Goal: Task Accomplishment & Management: Complete application form

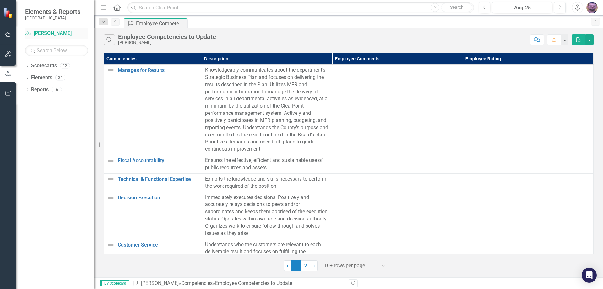
click at [36, 33] on link "Scorecard [PERSON_NAME]" at bounding box center [56, 33] width 63 height 7
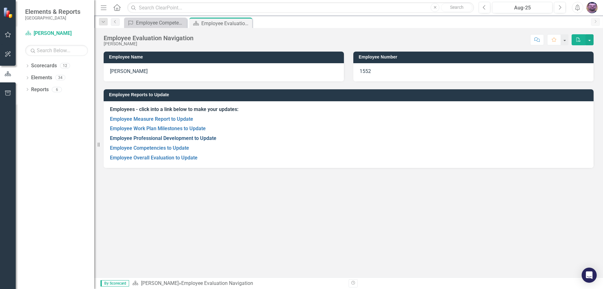
click at [158, 138] on link "Employee Professional Development to Update" at bounding box center [163, 138] width 106 height 6
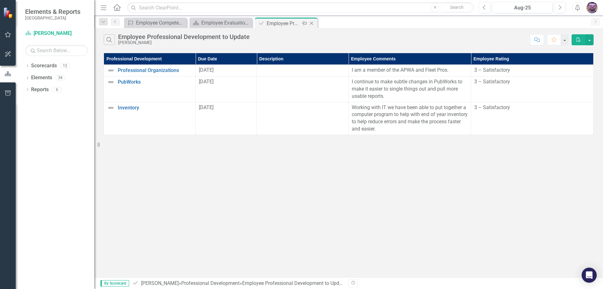
click at [314, 23] on icon "Close" at bounding box center [311, 23] width 6 height 5
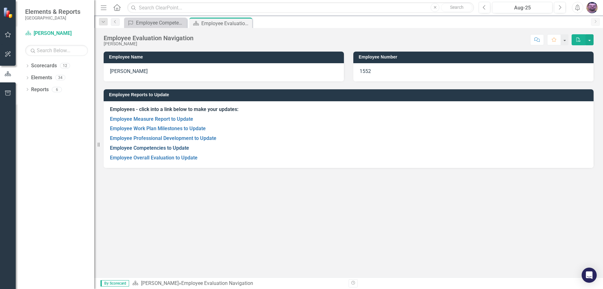
click at [155, 145] on link "Employee Competencies to Update" at bounding box center [149, 148] width 79 height 6
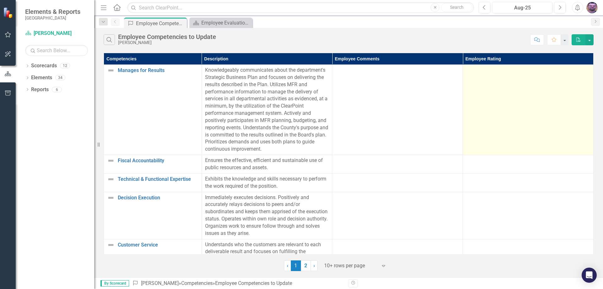
click at [534, 86] on td at bounding box center [528, 110] width 131 height 90
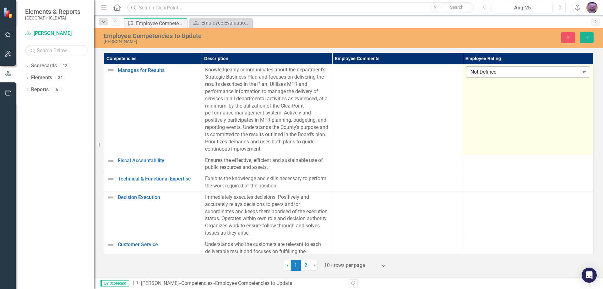
click at [582, 73] on icon "Expand" at bounding box center [584, 71] width 6 height 5
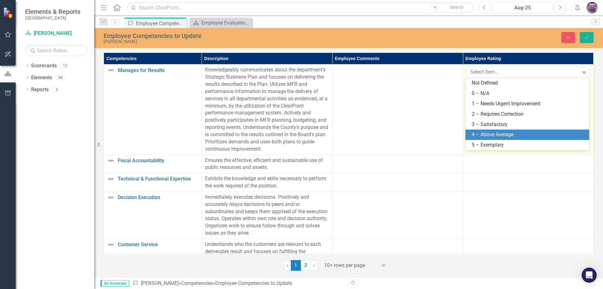
click at [510, 133] on div "4 – Above Average" at bounding box center [529, 134] width 114 height 7
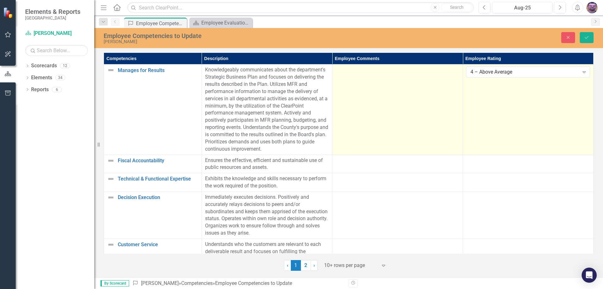
click at [382, 85] on td at bounding box center [397, 109] width 131 height 90
click at [397, 103] on td at bounding box center [397, 109] width 131 height 90
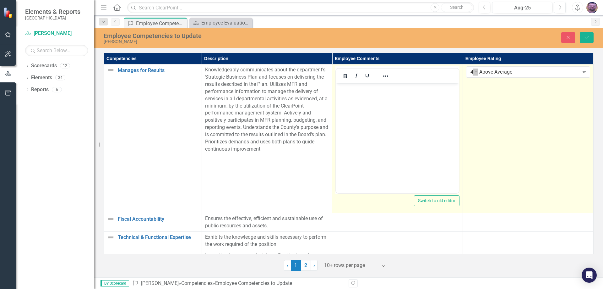
click at [360, 96] on body "Rich Text Area. Press ALT-0 for help." at bounding box center [397, 130] width 123 height 94
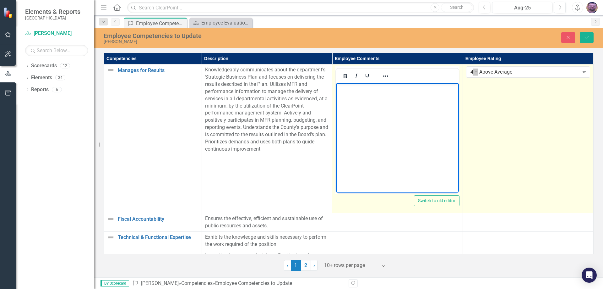
click at [358, 93] on body "Rich Text Area. Press ALT-0 for help." at bounding box center [397, 130] width 123 height 94
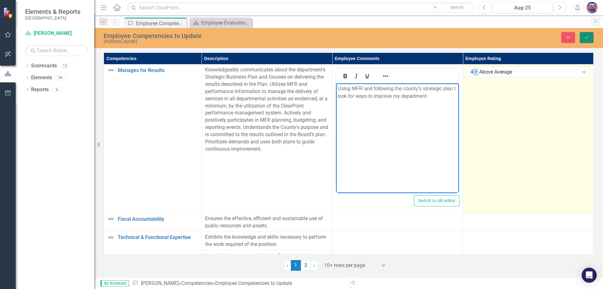
click at [588, 39] on icon "Save" at bounding box center [587, 37] width 6 height 4
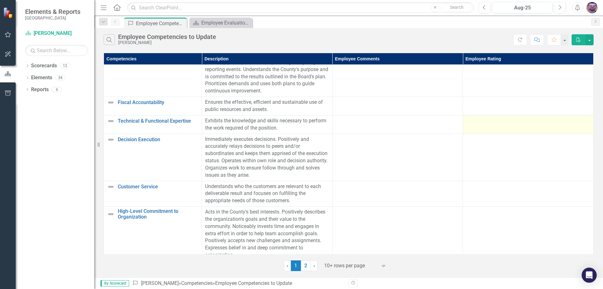
scroll to position [63, 0]
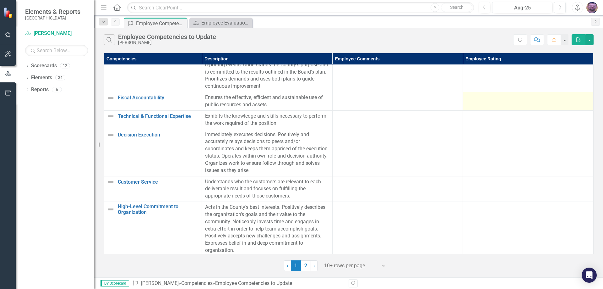
click at [477, 98] on div at bounding box center [528, 98] width 124 height 8
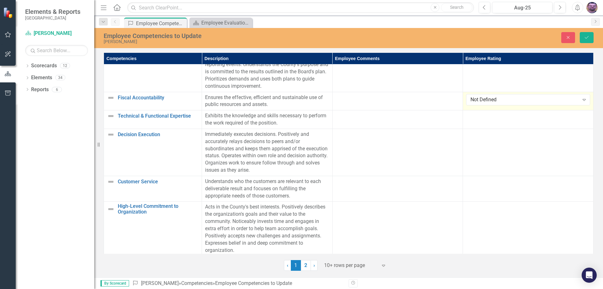
click at [477, 98] on div "Not Defined" at bounding box center [524, 99] width 108 height 7
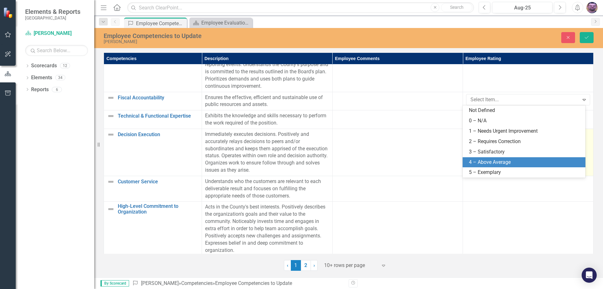
click at [480, 159] on div "4 – Above Average" at bounding box center [525, 162] width 113 height 7
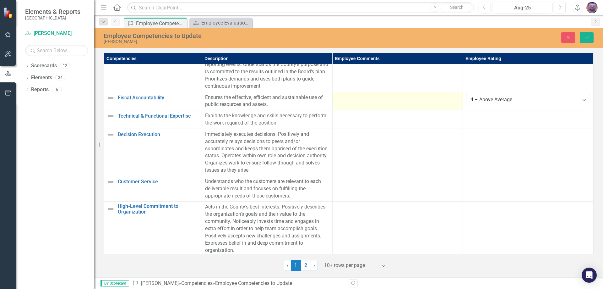
click at [421, 104] on td at bounding box center [397, 101] width 131 height 19
click at [383, 101] on td at bounding box center [397, 101] width 131 height 19
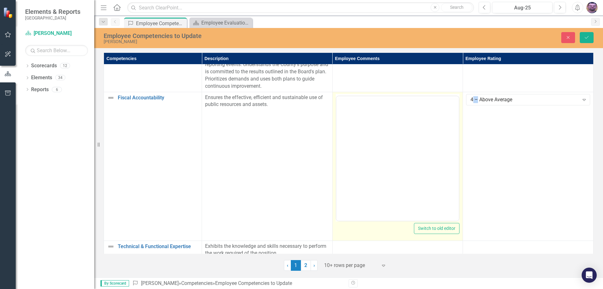
scroll to position [0, 0]
click at [369, 116] on p "Rich Text Area. Press ALT-0 for help." at bounding box center [398, 116] width 120 height 8
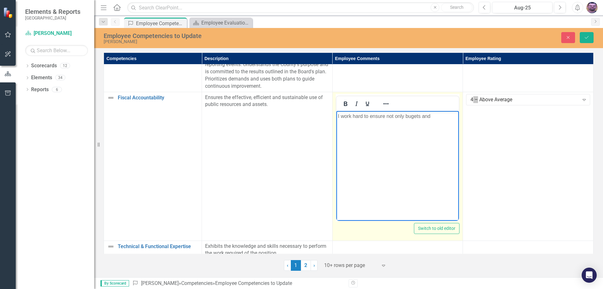
click at [411, 115] on p "I work hard to ensure not only bugets and" at bounding box center [398, 116] width 120 height 8
drag, startPoint x: 436, startPoint y: 114, endPoint x: 439, endPoint y: 115, distance: 3.2
click at [436, 115] on p "I work hard to ensure not only budgets and" at bounding box center [398, 116] width 120 height 8
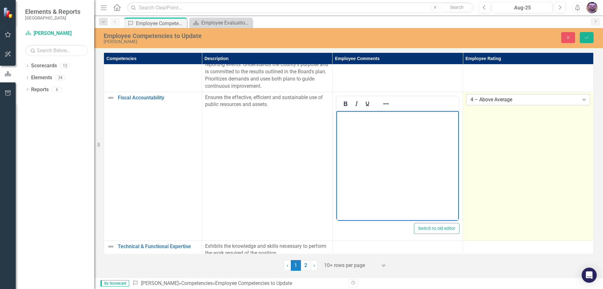
drag, startPoint x: 534, startPoint y: 94, endPoint x: 532, endPoint y: 98, distance: 5.2
click at [533, 97] on td "4 – Above Average Expand" at bounding box center [528, 166] width 131 height 149
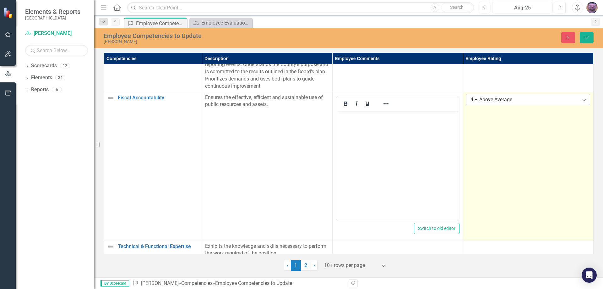
click at [532, 98] on div "4 – Above Average" at bounding box center [524, 99] width 108 height 7
click at [532, 101] on div "4 – Above Average" at bounding box center [524, 99] width 108 height 7
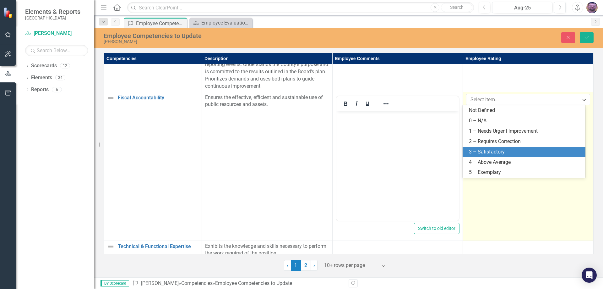
click at [483, 152] on div "3 – Satisfactory" at bounding box center [525, 151] width 113 height 7
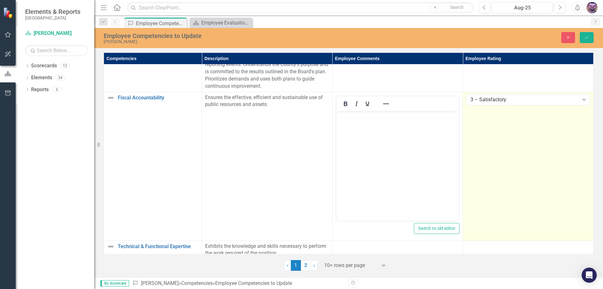
click at [300, 129] on td "Ensures the effective, efficient and sustainable use of public resources and as…" at bounding box center [267, 166] width 131 height 149
click at [365, 123] on body "Rich Text Area. Press ALT-0 for help." at bounding box center [397, 158] width 123 height 94
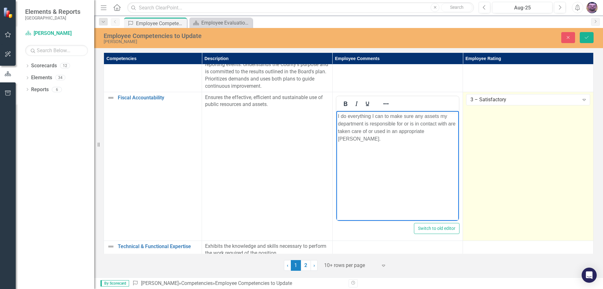
click at [431, 132] on p "I do everything I can to make sure any assets my department is responsible for …" at bounding box center [398, 127] width 120 height 30
click at [588, 40] on button "Save" at bounding box center [587, 37] width 14 height 11
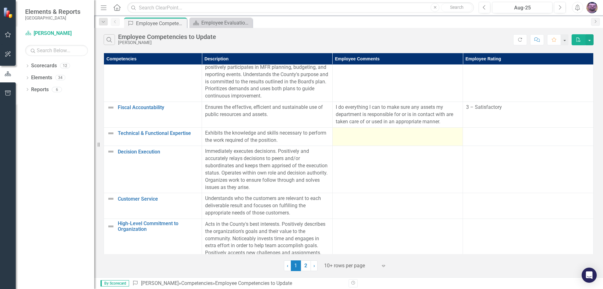
scroll to position [63, 0]
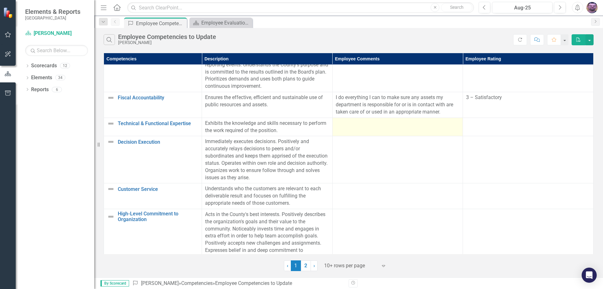
click at [387, 124] on div at bounding box center [398, 124] width 124 height 8
click at [396, 123] on div at bounding box center [398, 124] width 124 height 8
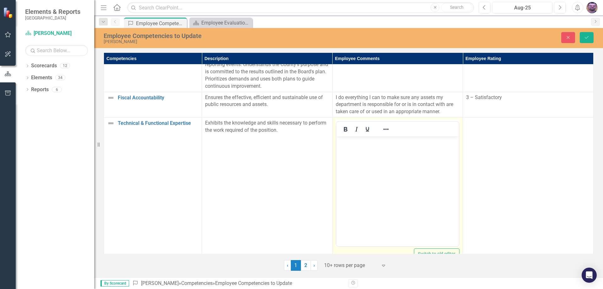
scroll to position [0, 0]
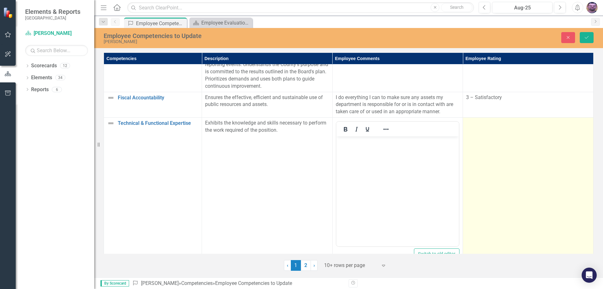
click at [489, 128] on td at bounding box center [528, 191] width 131 height 149
click at [578, 126] on div "Expand" at bounding box center [583, 125] width 11 height 10
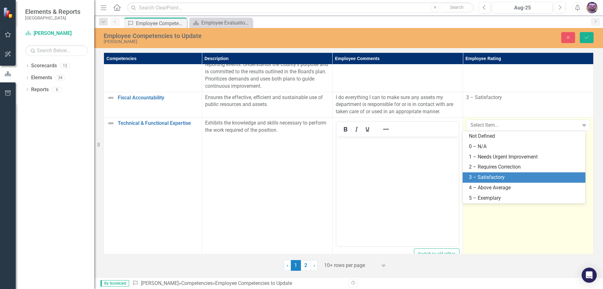
click at [501, 177] on div "3 – Satisfactory" at bounding box center [525, 177] width 113 height 7
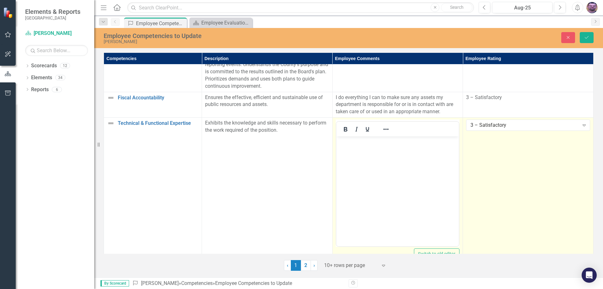
click at [352, 143] on p "Rich Text Area. Press ALT-0 for help." at bounding box center [398, 142] width 120 height 8
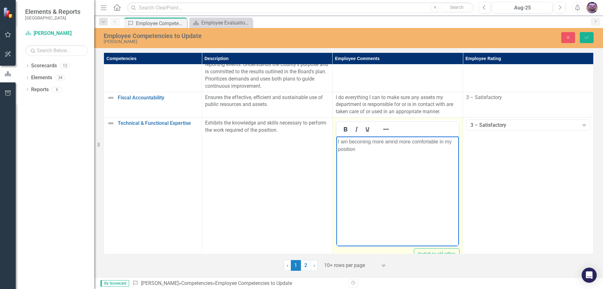
click at [390, 140] on p "I am becoming more amnd more comfortable in my position" at bounding box center [398, 145] width 120 height 15
click at [360, 149] on p "I am becoming more and more comfortable in my position" at bounding box center [398, 145] width 120 height 15
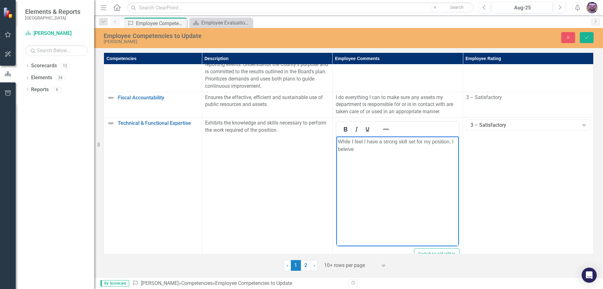
click at [348, 150] on p "While I feel I have a strong skill set for my position, I beleive" at bounding box center [398, 145] width 120 height 15
click at [588, 38] on icon "Save" at bounding box center [587, 37] width 6 height 4
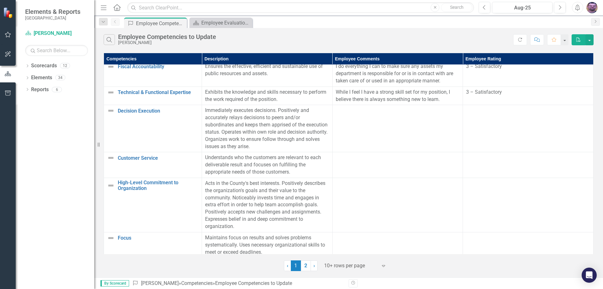
scroll to position [94, 0]
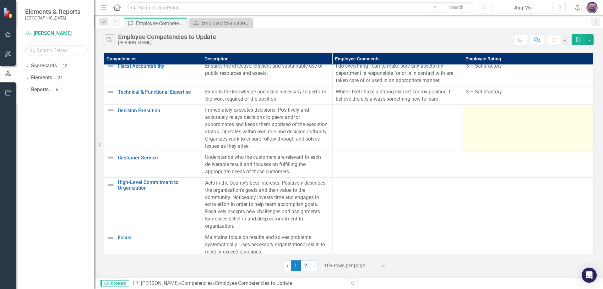
click at [488, 117] on td at bounding box center [528, 128] width 131 height 47
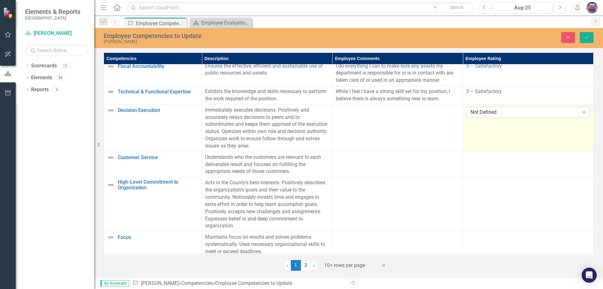
click at [530, 109] on div "Not Defined" at bounding box center [524, 111] width 108 height 7
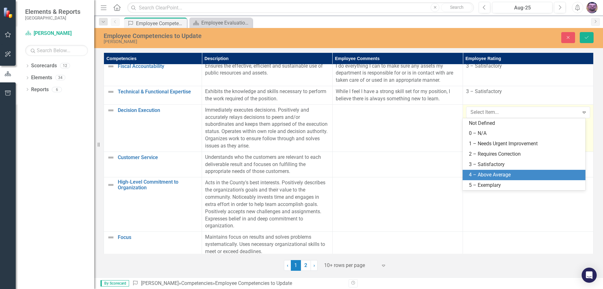
click at [495, 173] on div "4 – Above Average" at bounding box center [525, 174] width 113 height 7
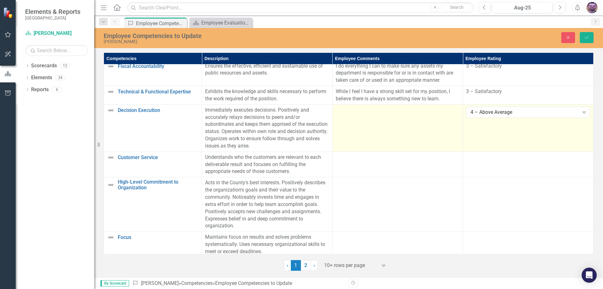
click at [362, 123] on td at bounding box center [397, 127] width 131 height 47
click at [364, 122] on td at bounding box center [397, 127] width 131 height 47
click at [365, 122] on td at bounding box center [397, 127] width 131 height 47
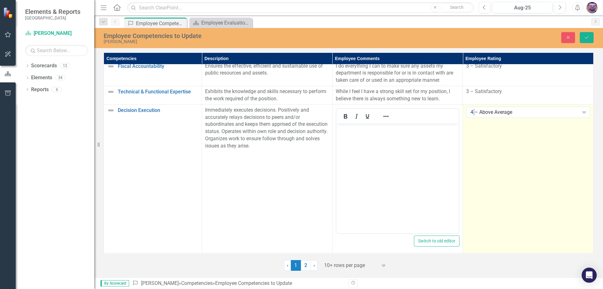
scroll to position [0, 0]
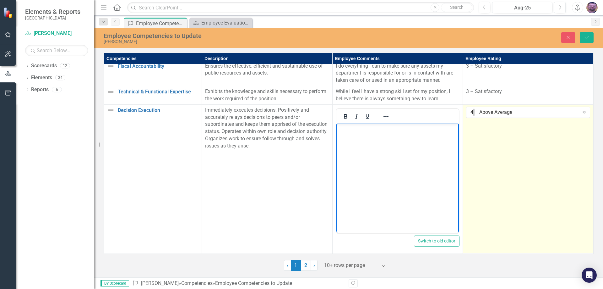
click at [363, 135] on body "Rich Text Area. Press ALT-0 for help." at bounding box center [397, 170] width 123 height 94
click at [374, 144] on body "Rich Text Area. Press ALT-0 for help." at bounding box center [397, 170] width 123 height 94
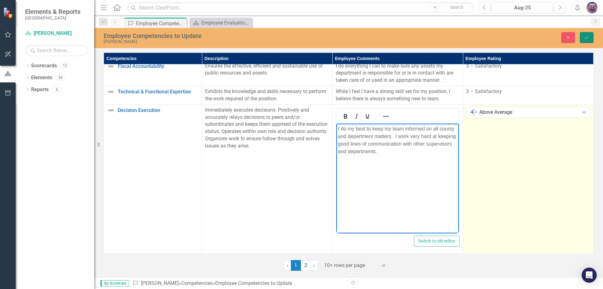
click at [586, 37] on icon "Save" at bounding box center [587, 37] width 6 height 4
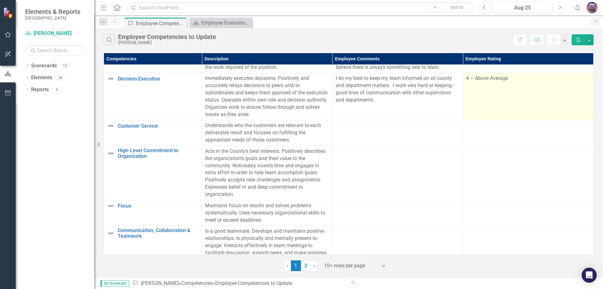
scroll to position [126, 0]
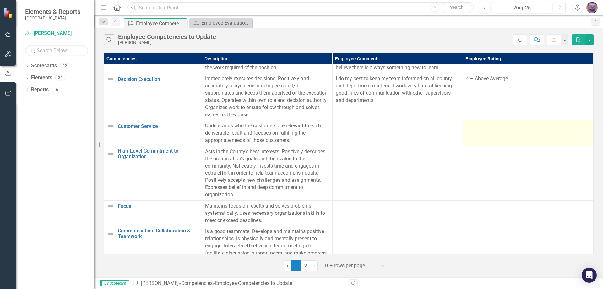
click at [504, 130] on td at bounding box center [528, 133] width 131 height 26
click at [504, 131] on td at bounding box center [528, 133] width 131 height 26
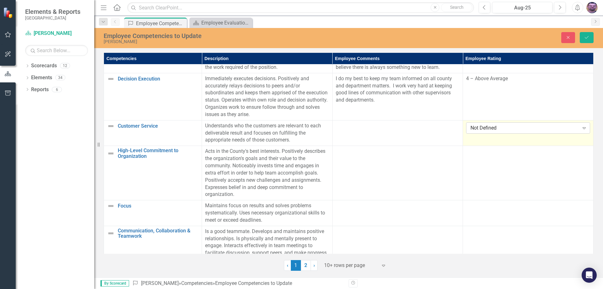
click at [572, 130] on div "Not Defined" at bounding box center [524, 127] width 108 height 7
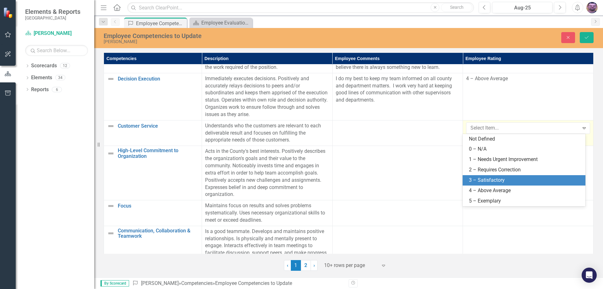
click at [501, 180] on div "3 – Satisfactory" at bounding box center [525, 179] width 113 height 7
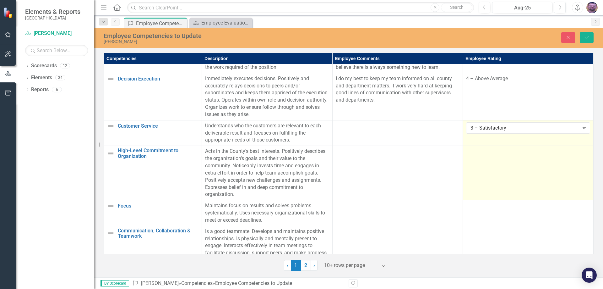
click at [500, 166] on td at bounding box center [528, 173] width 131 height 54
click at [581, 153] on icon "Expand" at bounding box center [584, 153] width 6 height 5
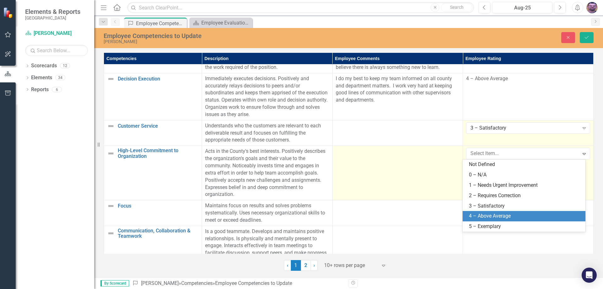
drag, startPoint x: 509, startPoint y: 214, endPoint x: 428, endPoint y: 191, distance: 83.9
click at [509, 213] on div "4 – Above Average" at bounding box center [525, 215] width 113 height 7
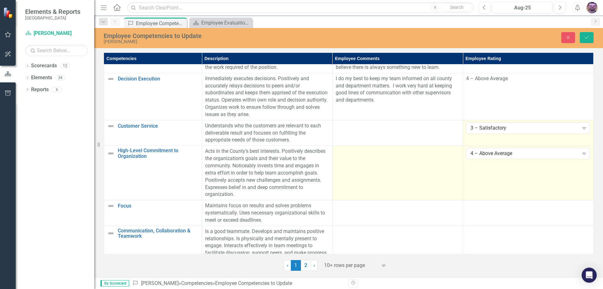
click at [406, 160] on td at bounding box center [397, 173] width 131 height 54
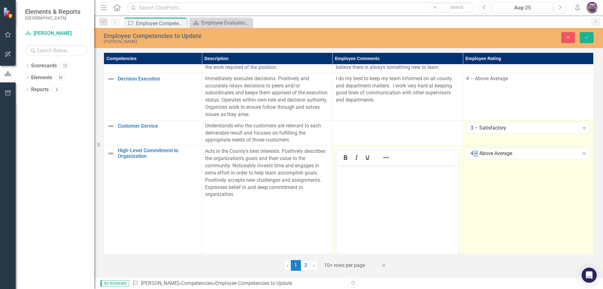
scroll to position [0, 0]
click at [392, 171] on p "Rich Text Area. Press ALT-0 for help." at bounding box center [398, 170] width 120 height 8
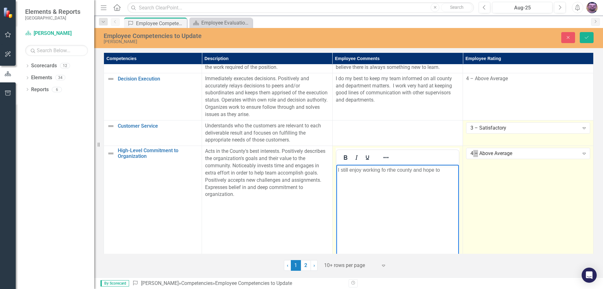
click at [387, 170] on p "I still enjoy working fo rthe county and hope to" at bounding box center [398, 170] width 120 height 8
click at [441, 169] on p "I still enjoy working for the county and hope to" at bounding box center [398, 170] width 120 height 8
click at [582, 37] on button "Save" at bounding box center [587, 37] width 14 height 11
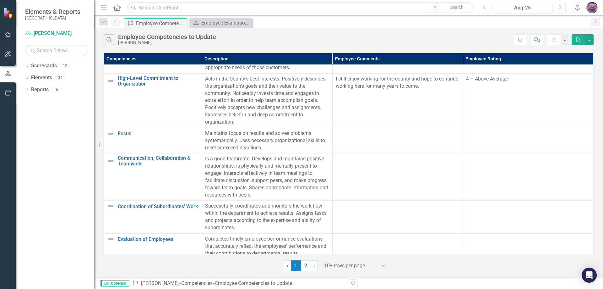
scroll to position [203, 0]
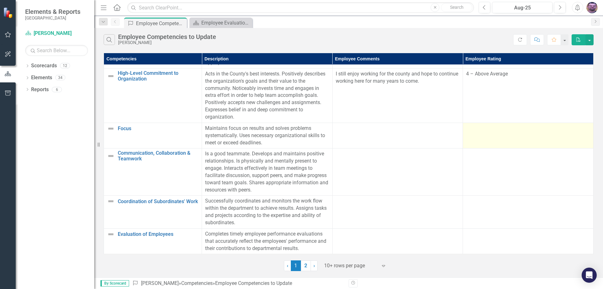
click at [484, 130] on div at bounding box center [528, 129] width 124 height 8
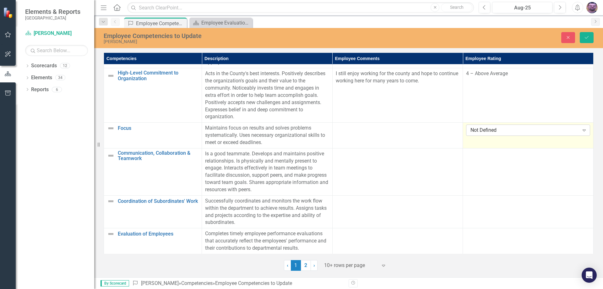
click at [581, 131] on icon "Expand" at bounding box center [584, 129] width 6 height 5
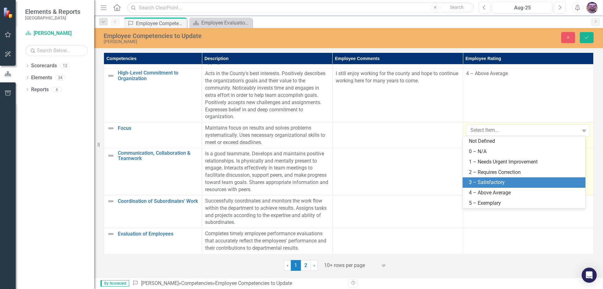
click at [490, 185] on div "3 – Satisfactory" at bounding box center [525, 182] width 113 height 7
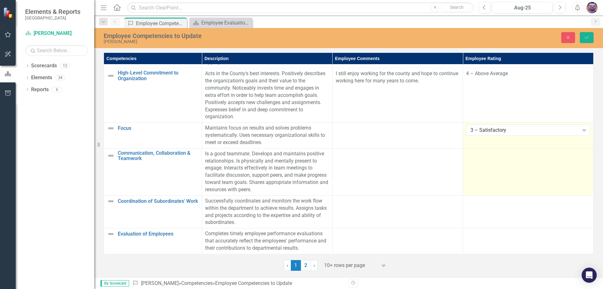
click at [505, 158] on td at bounding box center [528, 171] width 131 height 47
click at [568, 156] on div "Not Defined" at bounding box center [524, 155] width 108 height 7
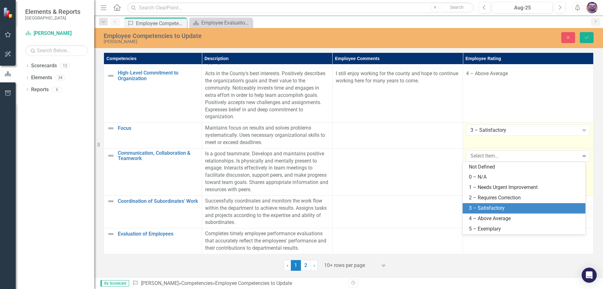
click at [503, 208] on div "3 – Satisfactory" at bounding box center [525, 207] width 113 height 7
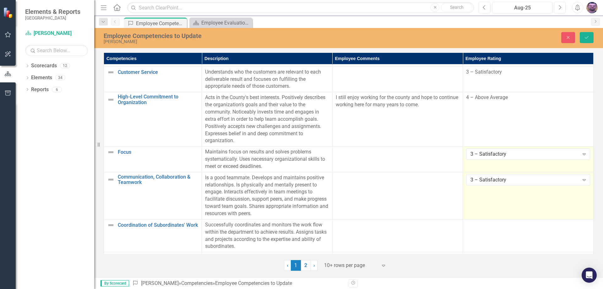
scroll to position [172, 0]
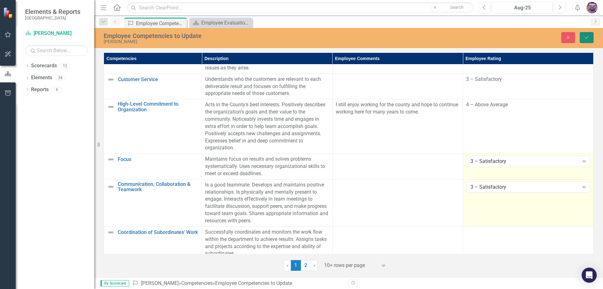
click at [590, 36] on button "Save" at bounding box center [587, 37] width 14 height 11
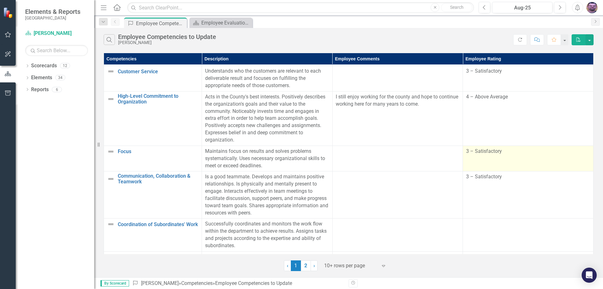
scroll to position [203, 0]
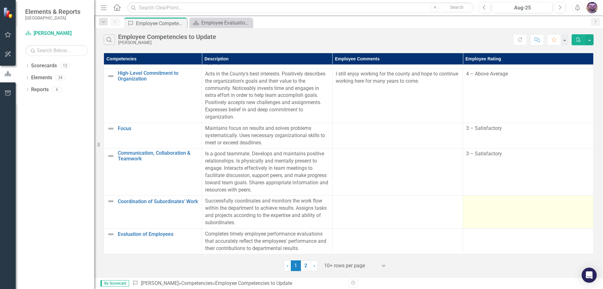
click at [474, 216] on td at bounding box center [528, 211] width 131 height 33
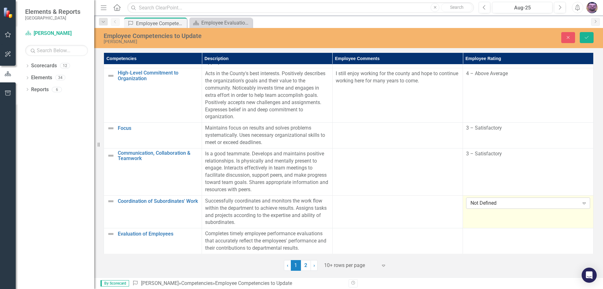
click at [539, 202] on div "Not Defined" at bounding box center [524, 202] width 108 height 7
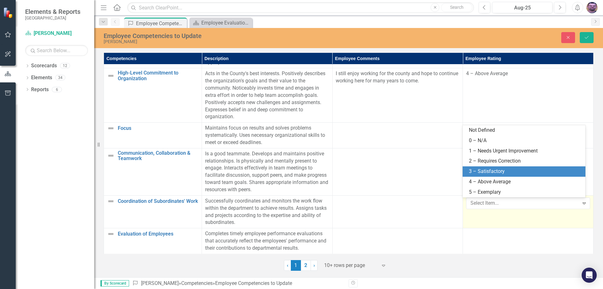
click at [496, 169] on div "3 – Satisfactory" at bounding box center [525, 171] width 113 height 7
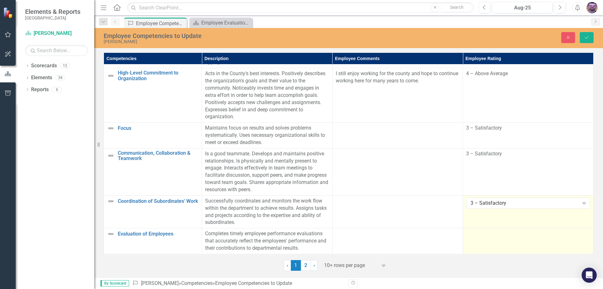
click at [509, 240] on td at bounding box center [528, 241] width 131 height 26
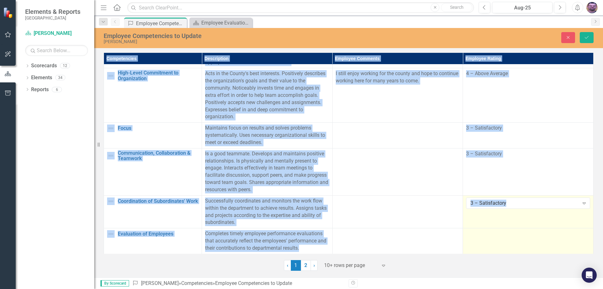
click at [509, 240] on td at bounding box center [528, 241] width 131 height 26
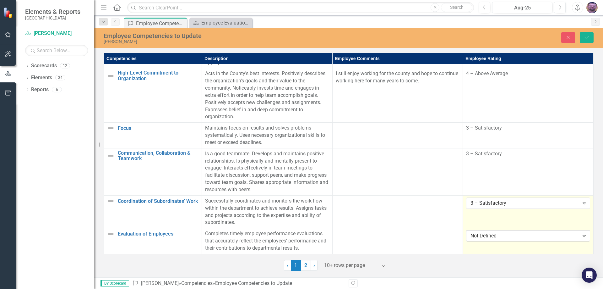
click at [581, 236] on icon "Expand" at bounding box center [584, 235] width 6 height 5
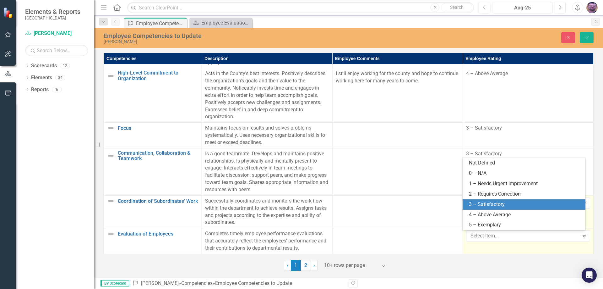
click at [490, 207] on div "3 – Satisfactory" at bounding box center [525, 204] width 113 height 7
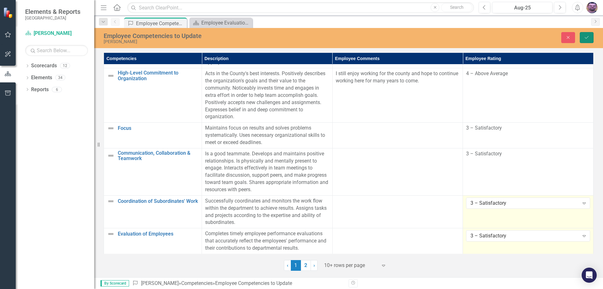
click at [588, 38] on icon "Save" at bounding box center [587, 37] width 6 height 4
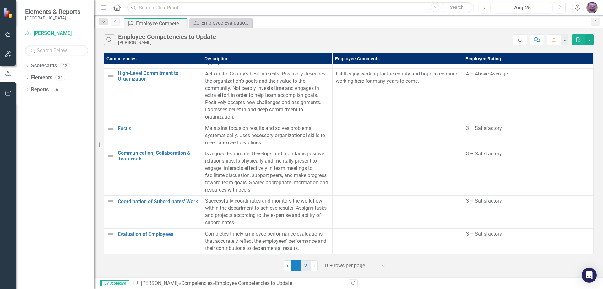
click at [307, 267] on link "2" at bounding box center [306, 265] width 10 height 11
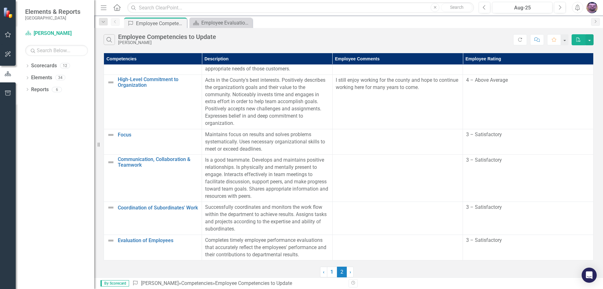
scroll to position [0, 0]
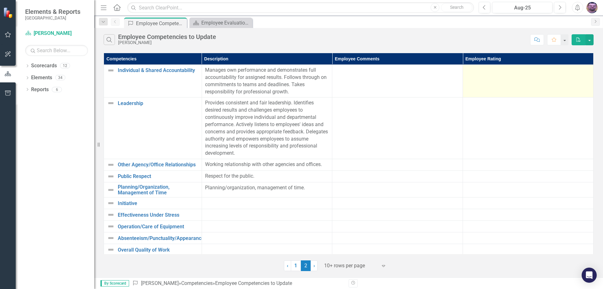
click at [502, 79] on td at bounding box center [528, 81] width 131 height 33
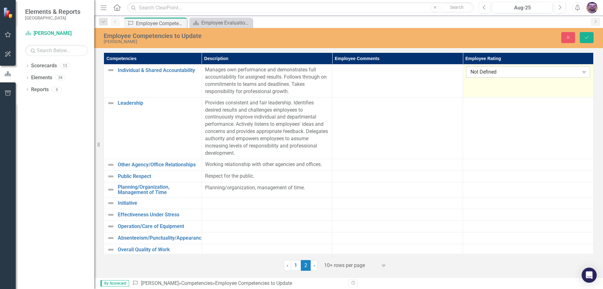
click at [551, 75] on div "Not Defined" at bounding box center [524, 71] width 108 height 7
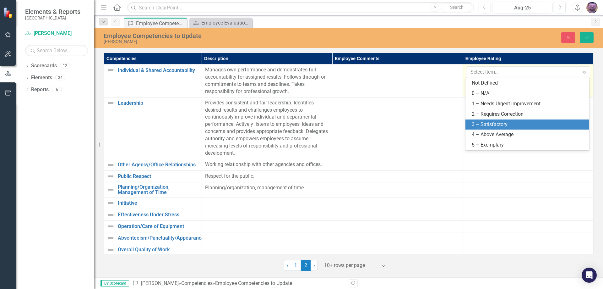
click at [501, 125] on div "3 – Satisfactory" at bounding box center [529, 124] width 114 height 7
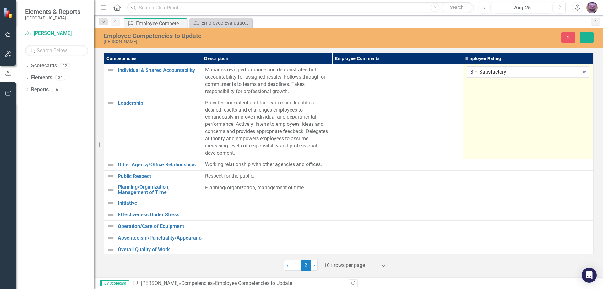
click at [512, 111] on td at bounding box center [528, 128] width 131 height 62
click at [532, 105] on div "Not Defined" at bounding box center [524, 104] width 108 height 7
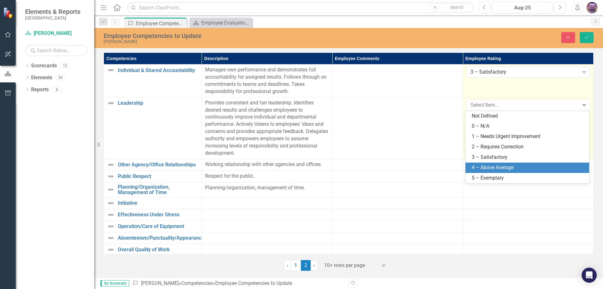
click at [493, 163] on div "4 – Above Average" at bounding box center [527, 167] width 124 height 10
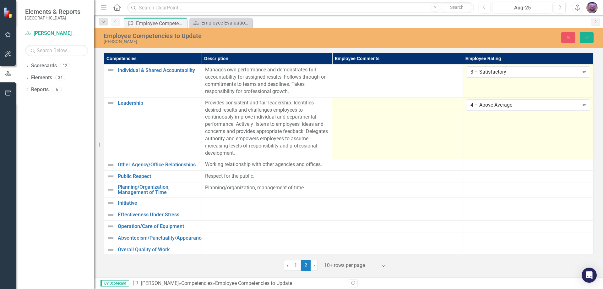
click at [376, 117] on td at bounding box center [397, 128] width 131 height 62
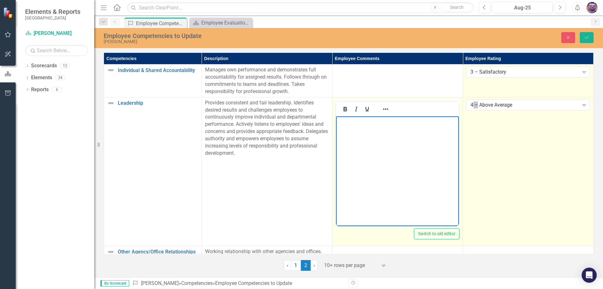
click at [366, 119] on p "Rich Text Area. Press ALT-0 for help." at bounding box center [398, 121] width 120 height 8
click at [380, 136] on p "I do my best to give clear direction and and provide sound leadership by workin…" at bounding box center [398, 128] width 120 height 23
click at [409, 139] on p "I do my best to give clear direction and and provide sound leadership by workin…" at bounding box center [398, 128] width 120 height 23
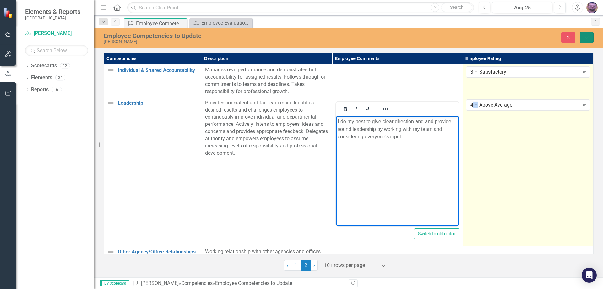
click at [584, 38] on icon "Save" at bounding box center [587, 37] width 6 height 4
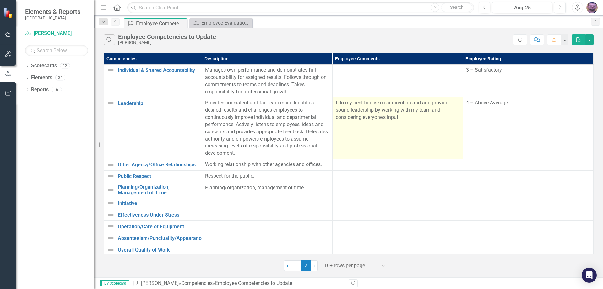
click at [409, 118] on p "I do my best to give clear direction and and provide sound leadership by workin…" at bounding box center [398, 110] width 124 height 22
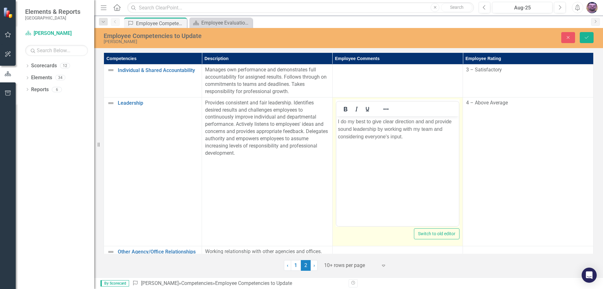
click at [417, 140] on body "I do my best to give clear direction and and provide sound leadership by workin…" at bounding box center [397, 163] width 123 height 94
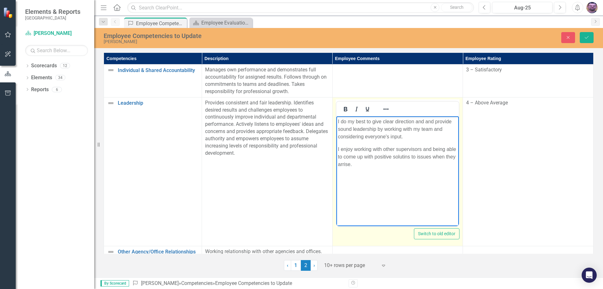
click at [402, 158] on p "I enjoy working with other supervisors and being able to come up with positive …" at bounding box center [398, 156] width 120 height 23
click at [354, 164] on p "I enjoy working with other supervisors and being able to come up with positive …" at bounding box center [398, 156] width 120 height 23
click at [380, 165] on p "I enjoy working with other supervisors and being able to come up with positive …" at bounding box center [398, 156] width 120 height 23
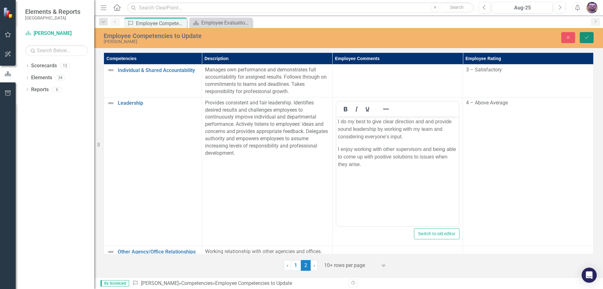
click at [587, 39] on icon "Save" at bounding box center [587, 37] width 6 height 4
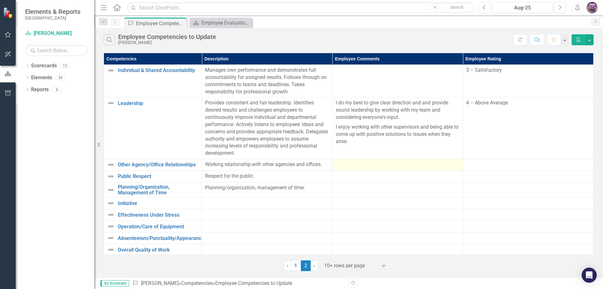
click at [384, 167] on div at bounding box center [398, 165] width 124 height 8
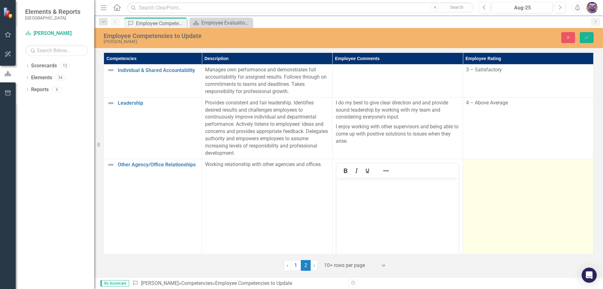
click at [513, 172] on td at bounding box center [528, 233] width 131 height 149
click at [512, 185] on td at bounding box center [528, 233] width 131 height 149
click at [536, 168] on div "Not Defined" at bounding box center [524, 166] width 108 height 7
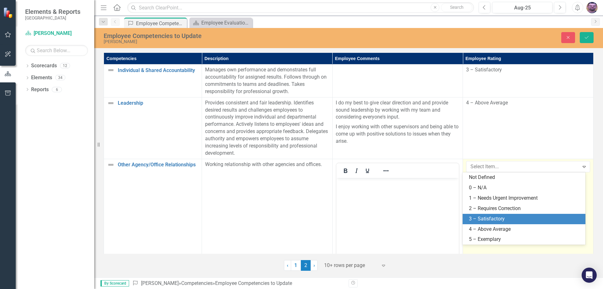
click at [495, 220] on div "3 – Satisfactory" at bounding box center [525, 218] width 113 height 7
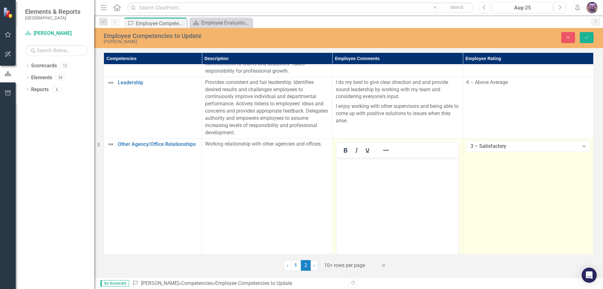
scroll to position [31, 0]
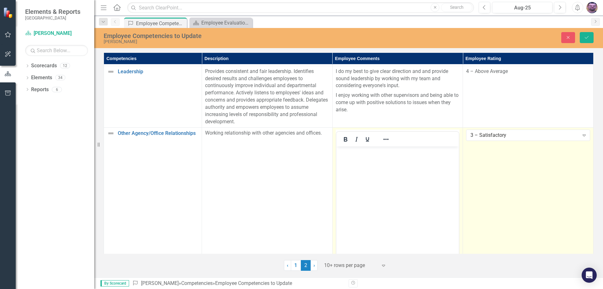
click at [364, 158] on body "Rich Text Area. Press ALT-0 for help." at bounding box center [397, 193] width 123 height 94
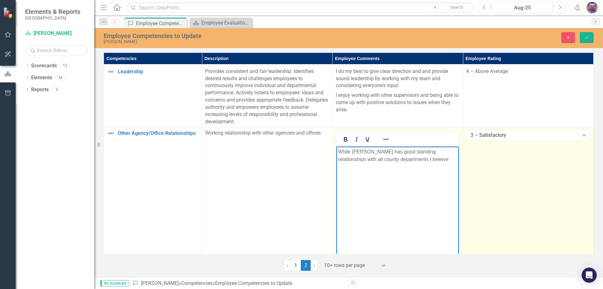
click at [394, 160] on p "While [PERSON_NAME] has good standing relationships with all county departments…" at bounding box center [398, 155] width 120 height 15
click at [352, 168] on p "While [PERSON_NAME] has good standing relationships with all county departments…" at bounding box center [398, 163] width 120 height 30
click at [406, 165] on p "While Fleet has good standing relationships with all county departments I belie…" at bounding box center [398, 159] width 120 height 23
click at [426, 167] on p "While [PERSON_NAME] has good standing relationships with all county departments…" at bounding box center [398, 163] width 120 height 30
click at [589, 37] on icon "Save" at bounding box center [587, 37] width 6 height 4
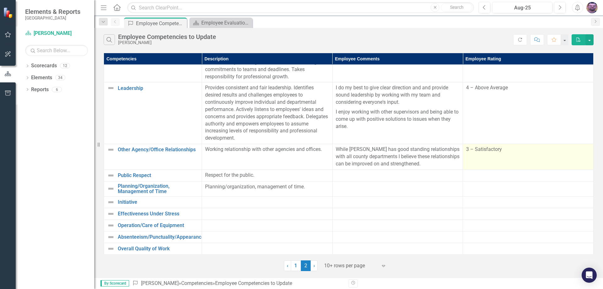
scroll to position [16, 0]
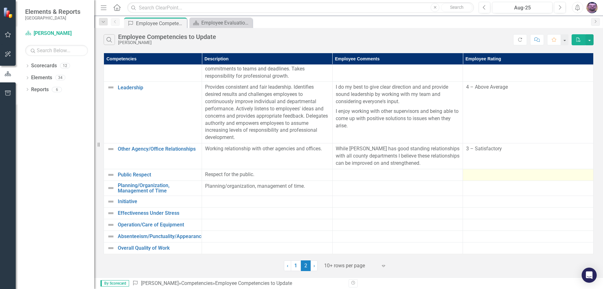
click at [488, 172] on div at bounding box center [528, 175] width 124 height 8
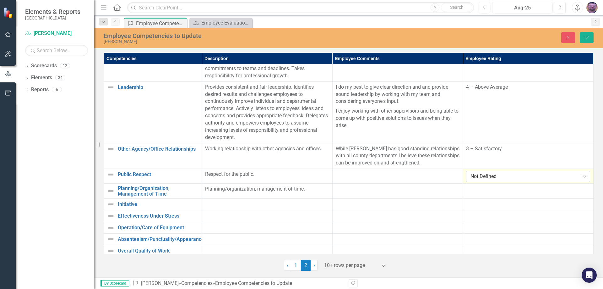
click at [488, 175] on div "Not Defined" at bounding box center [524, 176] width 108 height 7
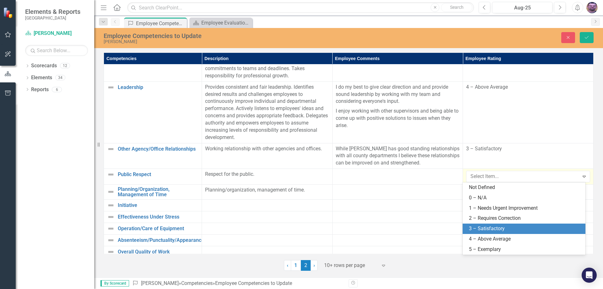
click at [479, 232] on div "3 – Satisfactory" at bounding box center [525, 228] width 113 height 7
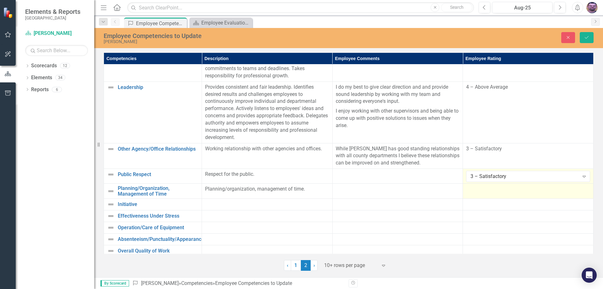
click at [480, 191] on div at bounding box center [528, 189] width 124 height 8
click at [480, 191] on div "Not Defined" at bounding box center [524, 190] width 108 height 7
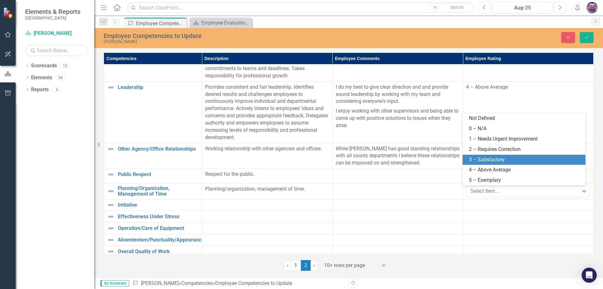
click at [483, 156] on div "3 – Satisfactory" at bounding box center [525, 159] width 113 height 7
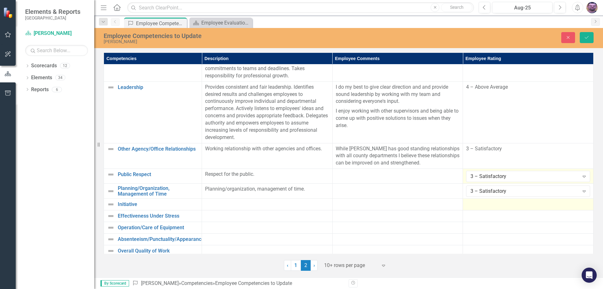
click at [474, 206] on div at bounding box center [528, 204] width 124 height 8
click at [475, 206] on div "Not Defined" at bounding box center [524, 206] width 108 height 7
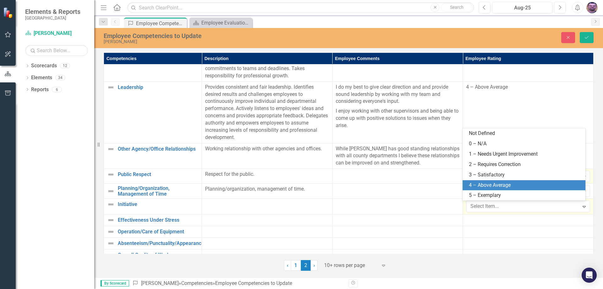
click at [485, 182] on div "4 – Above Average" at bounding box center [525, 184] width 113 height 7
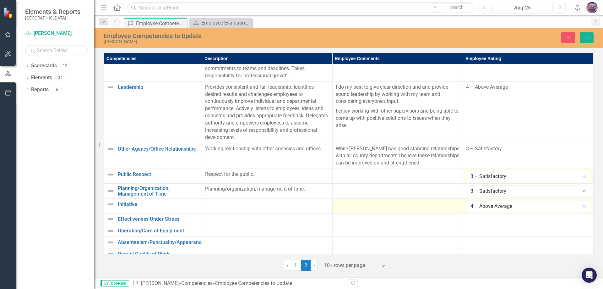
click at [412, 207] on div at bounding box center [398, 204] width 124 height 8
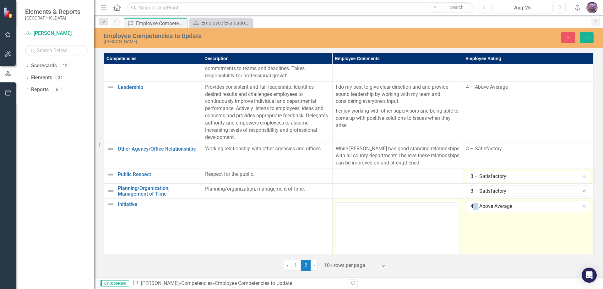
scroll to position [0, 0]
click at [386, 230] on body "Rich Text Area. Press ALT-0 for help." at bounding box center [397, 264] width 123 height 94
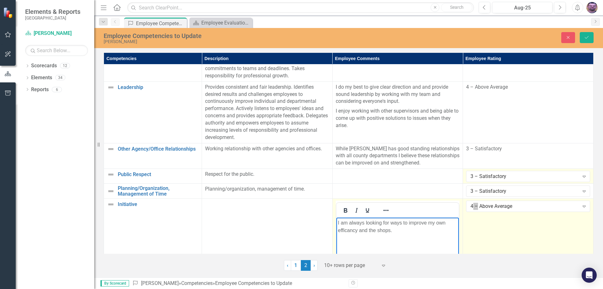
click at [348, 232] on p "I am always looking for ways to improve my own efficancy and the shops." at bounding box center [398, 226] width 120 height 15
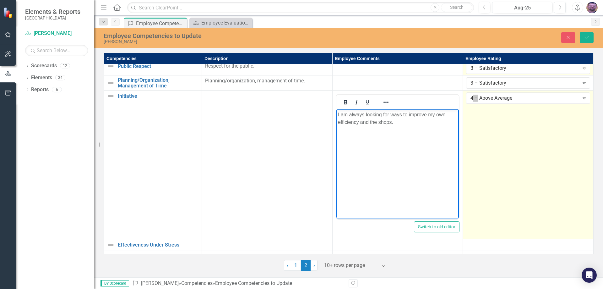
scroll to position [141, 0]
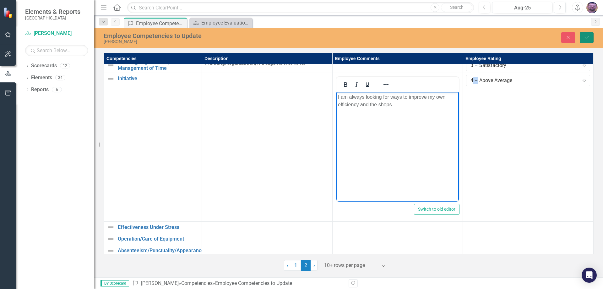
drag, startPoint x: 590, startPoint y: 36, endPoint x: 479, endPoint y: 197, distance: 195.3
click at [590, 37] on button "Save" at bounding box center [587, 37] width 14 height 11
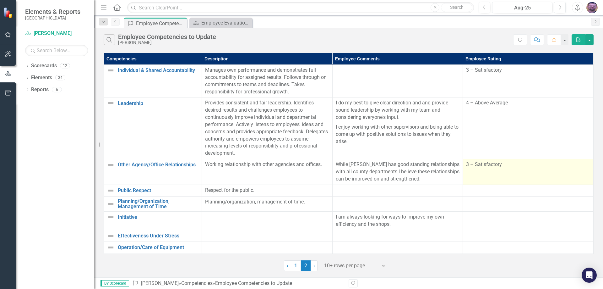
scroll to position [23, 0]
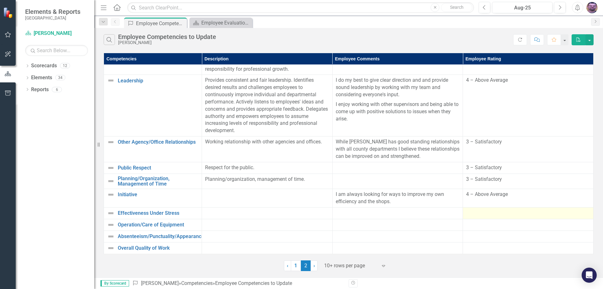
click at [480, 214] on div at bounding box center [528, 213] width 124 height 8
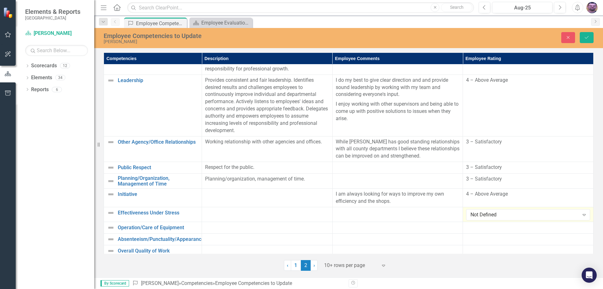
click at [480, 214] on div "Not Defined" at bounding box center [524, 214] width 108 height 7
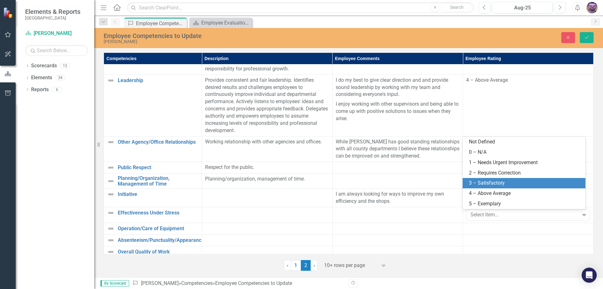
click at [479, 185] on div "3 – Satisfactory" at bounding box center [525, 182] width 113 height 7
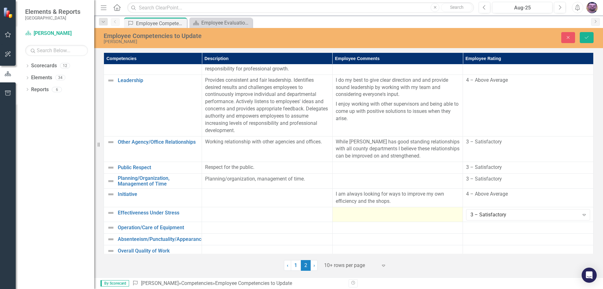
click at [401, 216] on td at bounding box center [397, 214] width 131 height 15
click at [401, 216] on div at bounding box center [398, 213] width 124 height 8
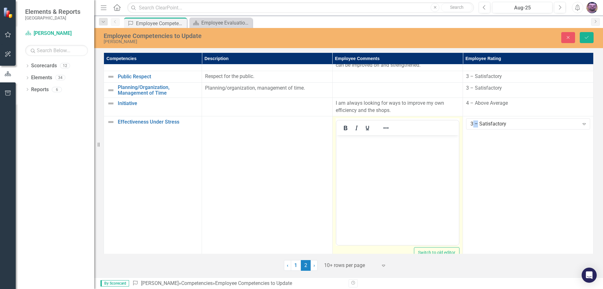
scroll to position [160, 0]
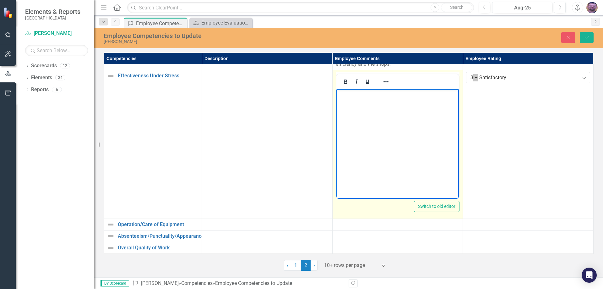
click at [355, 98] on body "Rich Text Area. Press ALT-0 for help." at bounding box center [397, 136] width 123 height 94
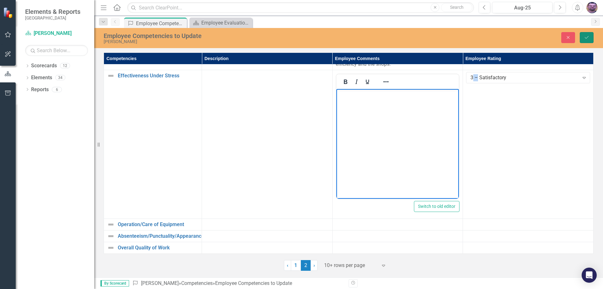
click at [586, 38] on icon "Save" at bounding box center [587, 37] width 6 height 4
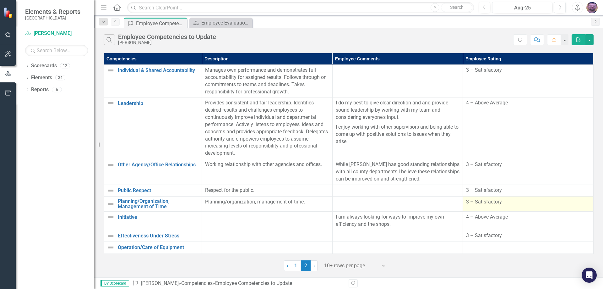
scroll to position [23, 0]
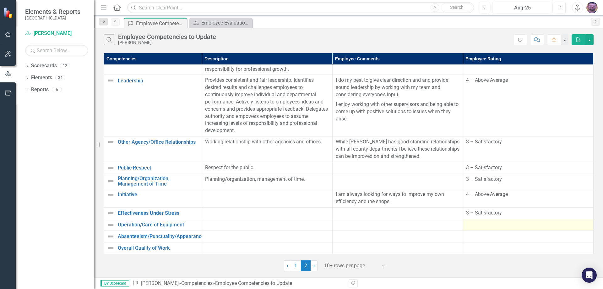
click at [477, 225] on div at bounding box center [528, 225] width 124 height 8
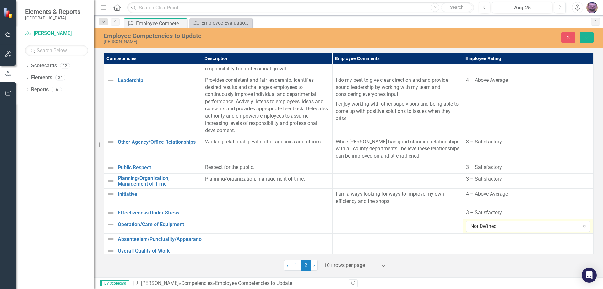
click at [477, 225] on div "Not Defined" at bounding box center [524, 226] width 108 height 7
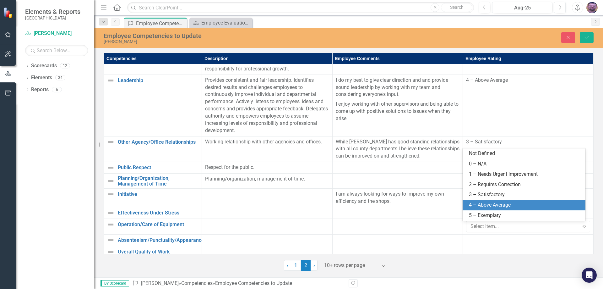
click at [479, 203] on div "4 – Above Average" at bounding box center [525, 204] width 113 height 7
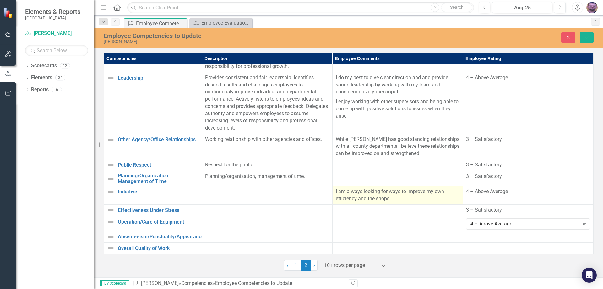
scroll to position [26, 0]
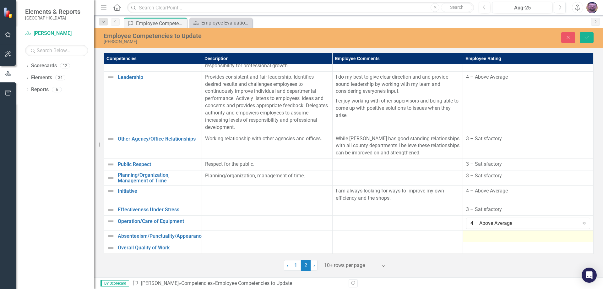
click at [496, 237] on div at bounding box center [528, 236] width 124 height 8
click at [496, 237] on div "Not Defined" at bounding box center [524, 237] width 108 height 7
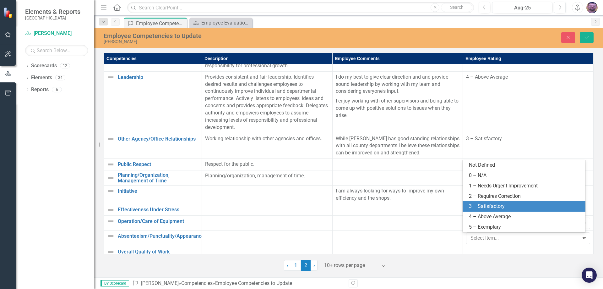
click at [482, 208] on div "3 – Satisfactory" at bounding box center [525, 206] width 113 height 7
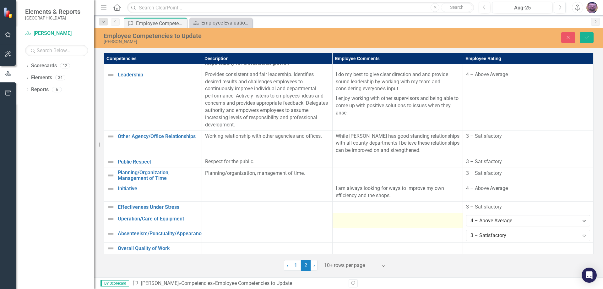
scroll to position [29, 0]
click at [344, 218] on div at bounding box center [398, 218] width 124 height 8
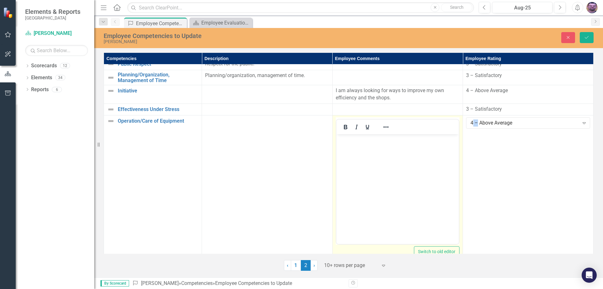
scroll to position [154, 0]
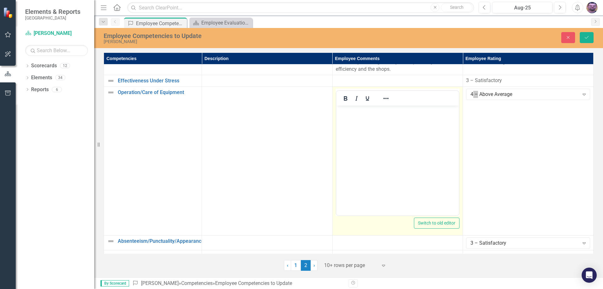
click at [355, 111] on p "Rich Text Area. Press ALT-0 for help." at bounding box center [398, 111] width 120 height 8
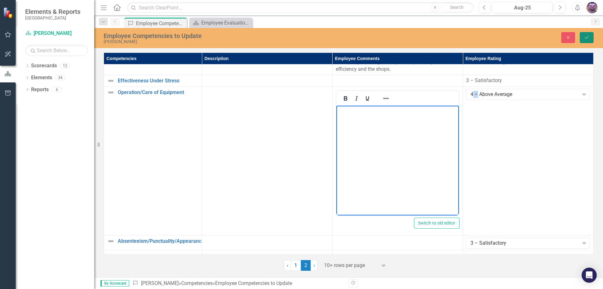
click at [583, 35] on button "Save" at bounding box center [587, 37] width 14 height 11
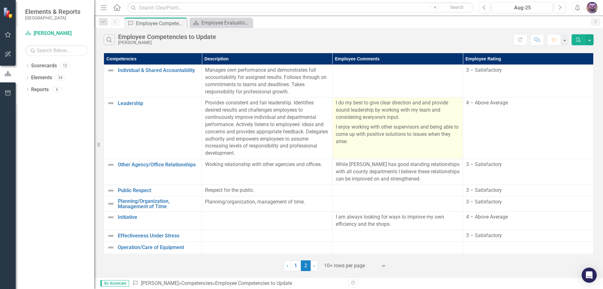
scroll to position [23, 0]
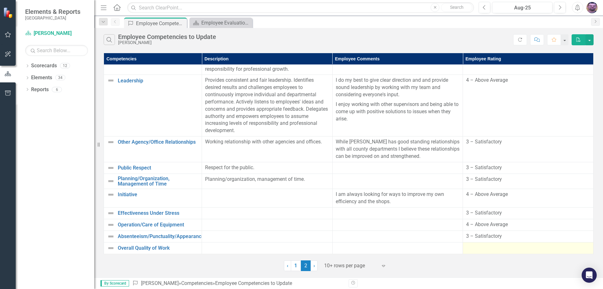
click at [493, 246] on div at bounding box center [528, 248] width 124 height 8
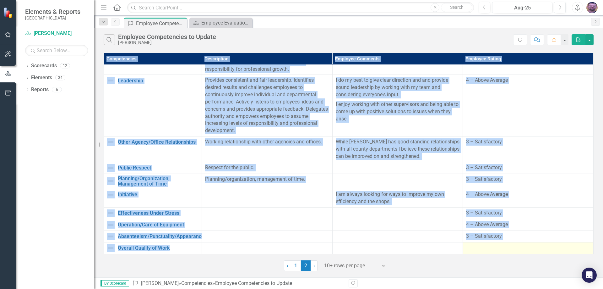
click at [493, 246] on div at bounding box center [528, 248] width 124 height 8
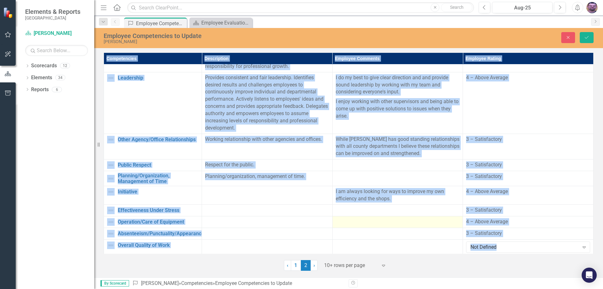
scroll to position [26, 0]
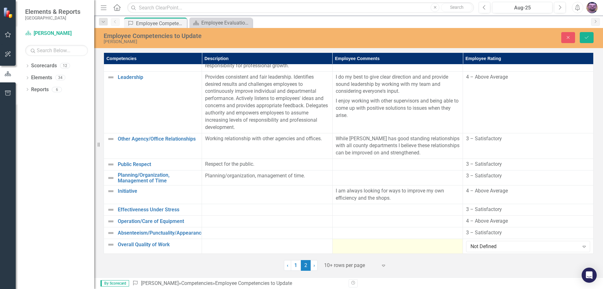
click at [410, 247] on div at bounding box center [398, 245] width 124 height 8
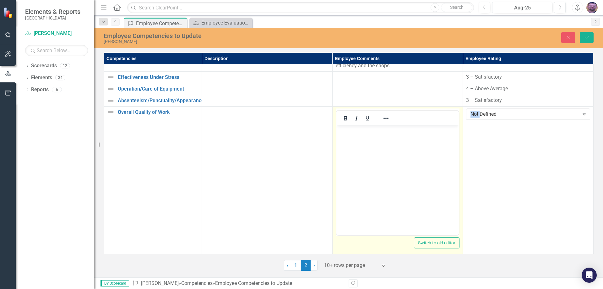
scroll to position [160, 0]
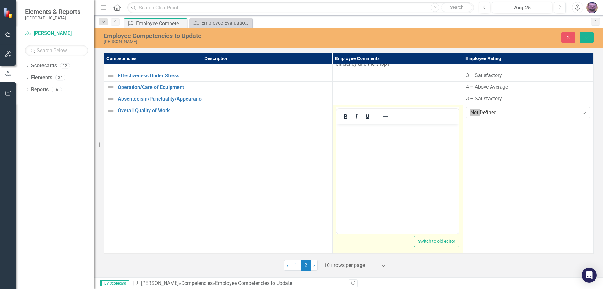
click at [379, 138] on body "Rich Text Area. Press ALT-0 for help." at bounding box center [397, 170] width 123 height 94
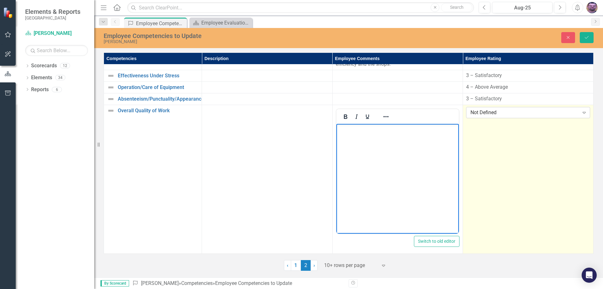
click at [561, 112] on div "Not Defined" at bounding box center [524, 112] width 108 height 7
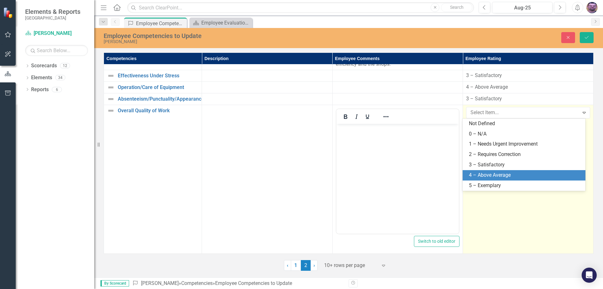
click at [486, 172] on div "4 – Above Average" at bounding box center [525, 174] width 113 height 7
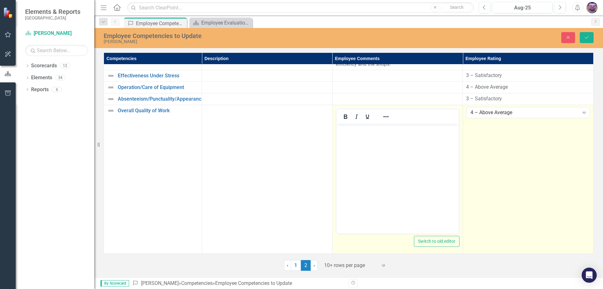
click at [379, 136] on body "Rich Text Area. Press ALT-0 for help." at bounding box center [397, 170] width 123 height 94
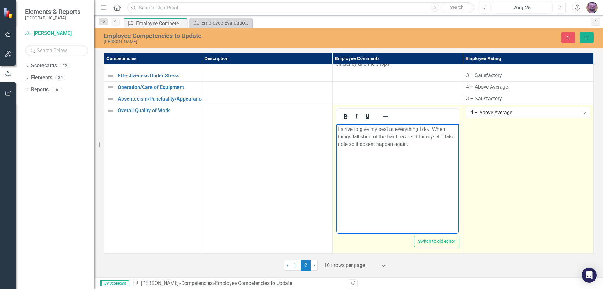
click at [366, 144] on p "I strive to give my best at everything I do. When things fall short of the bar …" at bounding box center [398, 136] width 120 height 23
click at [418, 143] on p "I strive to give my best at everything I do. When things fall short of the bar …" at bounding box center [398, 136] width 120 height 23
drag, startPoint x: 415, startPoint y: 142, endPoint x: 337, endPoint y: 129, distance: 79.2
click at [338, 129] on p "I strive to give my best at everything I do. When things fall short of the bar …" at bounding box center [398, 136] width 120 height 23
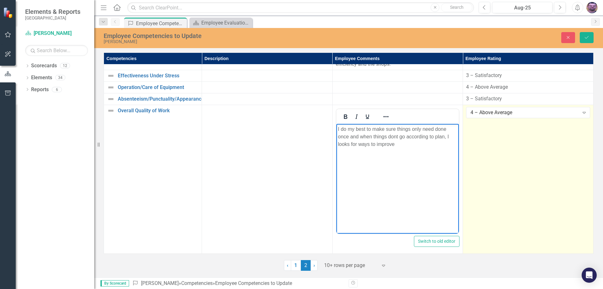
click at [348, 137] on p "I do my best to make sure things only need done once and when things dont go ac…" at bounding box center [398, 136] width 120 height 23
click at [387, 136] on p "I do my best to make sure things only need done once. When things dont go accor…" at bounding box center [398, 136] width 120 height 23
drag, startPoint x: 456, startPoint y: 136, endPoint x: 793, endPoint y: 266, distance: 361.1
click at [456, 136] on body "I do my best to make sure things only need done once. When things don't go acco…" at bounding box center [397, 170] width 123 height 94
click at [385, 143] on p "I do my best to make sure things only need done once. When things don't go acco…" at bounding box center [398, 136] width 120 height 23
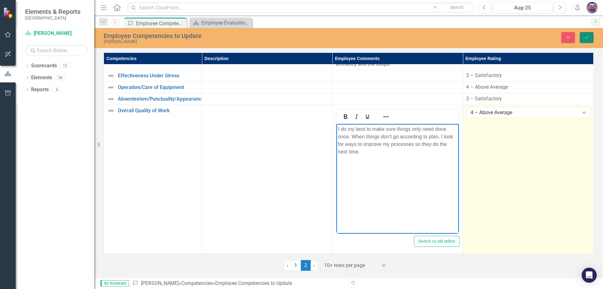
click at [586, 35] on icon "Save" at bounding box center [587, 37] width 6 height 4
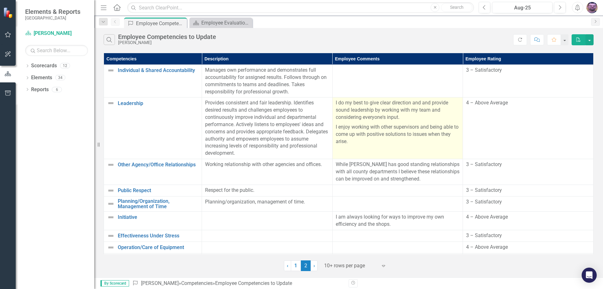
scroll to position [36, 0]
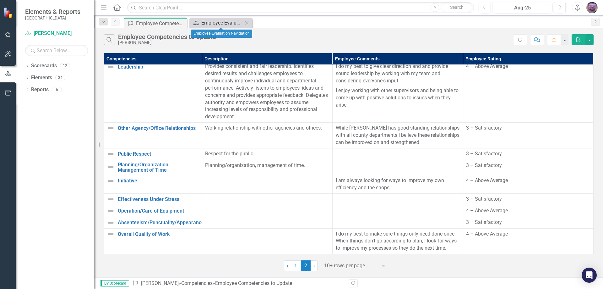
click at [214, 23] on div "Employee Evaluation Navigation" at bounding box center [221, 23] width 41 height 8
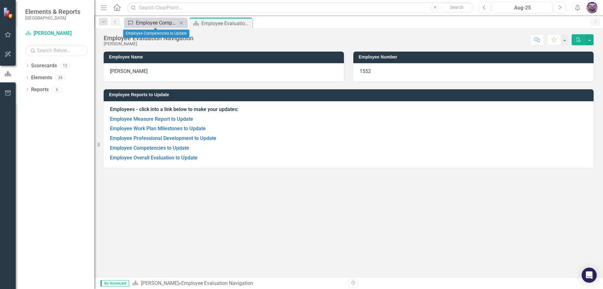
click at [171, 22] on div "Employee Competencies to Update" at bounding box center [156, 23] width 41 height 8
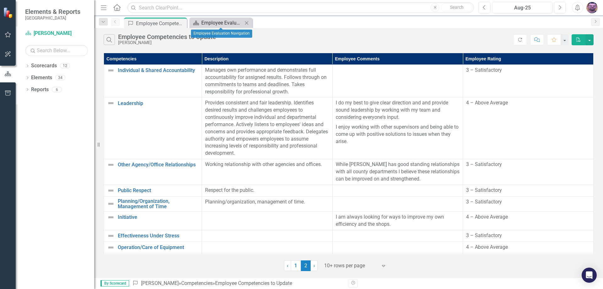
click at [223, 23] on div "Employee Evaluation Navigation" at bounding box center [221, 23] width 41 height 8
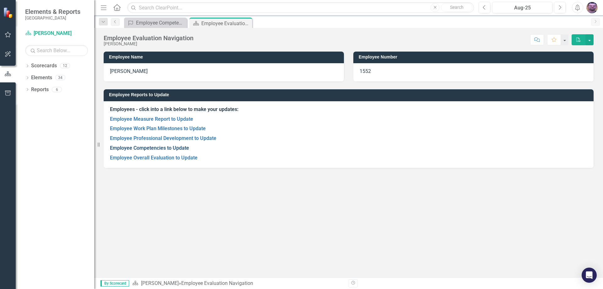
click at [164, 147] on link "Employee Competencies to Update" at bounding box center [149, 148] width 79 height 6
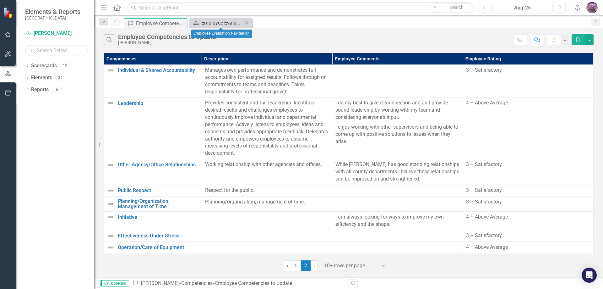
click at [220, 22] on div "Employee Evaluation Navigation" at bounding box center [221, 23] width 41 height 8
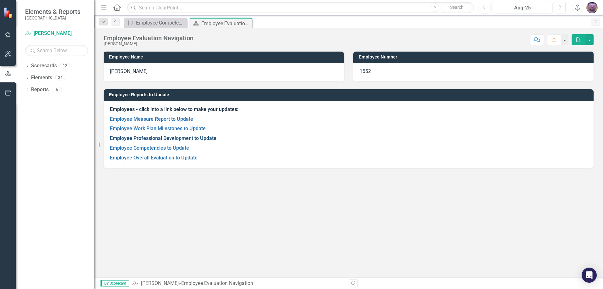
click at [169, 138] on link "Employee Professional Development to Update" at bounding box center [163, 138] width 106 height 6
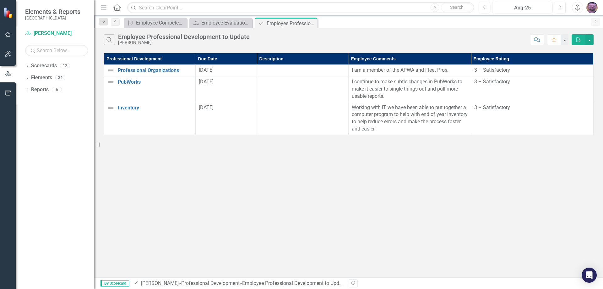
click at [0, 0] on icon "Close" at bounding box center [0, 0] width 0 height 0
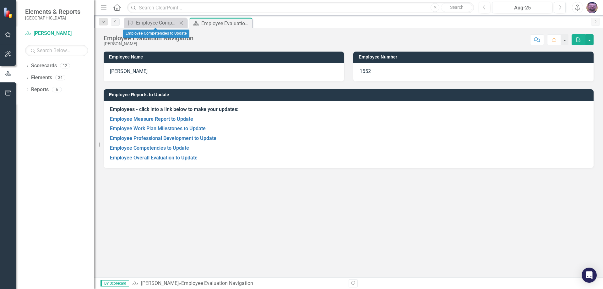
click at [178, 22] on icon "Close" at bounding box center [181, 22] width 6 height 5
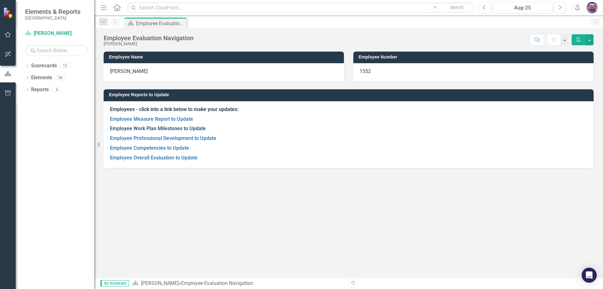
click at [172, 128] on link "Employee Work Plan Milestones to Update" at bounding box center [158, 128] width 96 height 6
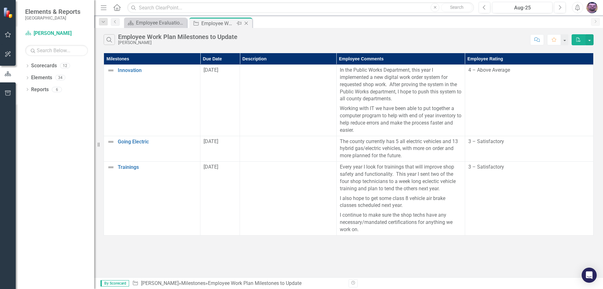
click at [247, 23] on icon "Close" at bounding box center [246, 23] width 6 height 5
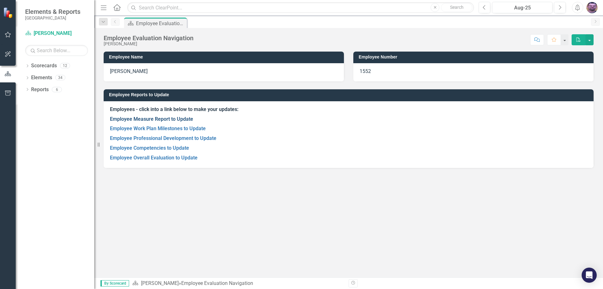
click at [154, 119] on link "Employee Measure Report to Update" at bounding box center [151, 119] width 83 height 6
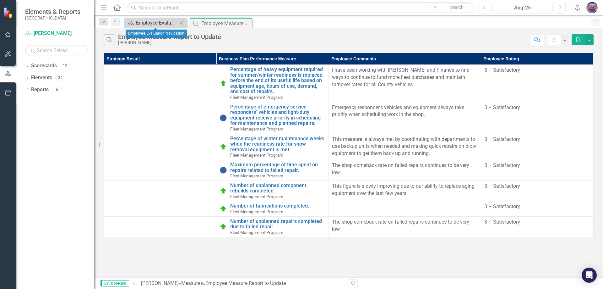
click at [159, 25] on div "Employee Evaluation Navigation" at bounding box center [156, 23] width 41 height 8
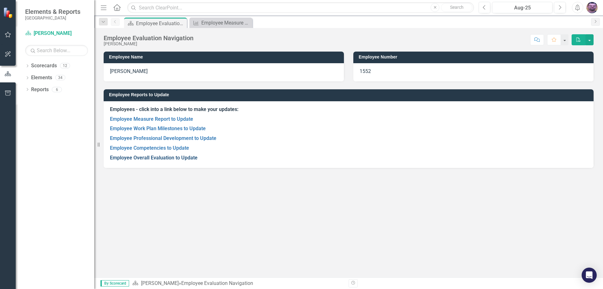
click at [167, 159] on link "Employee Overall Evaluation to Update" at bounding box center [154, 157] width 88 height 6
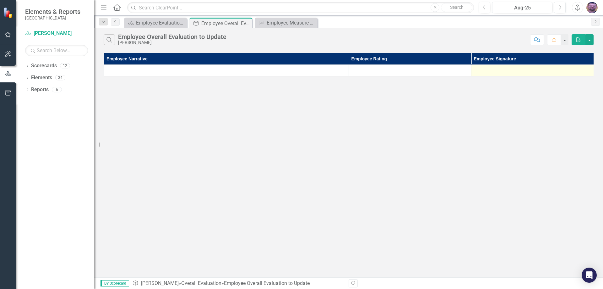
click at [500, 73] on div at bounding box center [532, 71] width 116 height 8
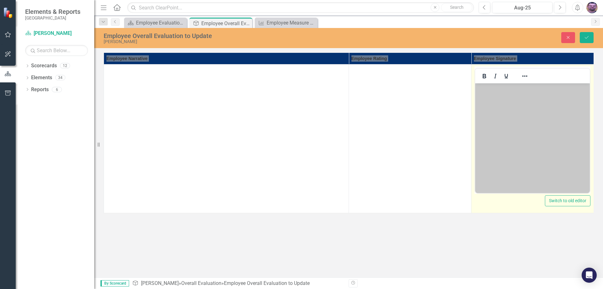
click at [495, 93] on body "Rich Text Area. Press ALT-0 for help." at bounding box center [532, 130] width 115 height 94
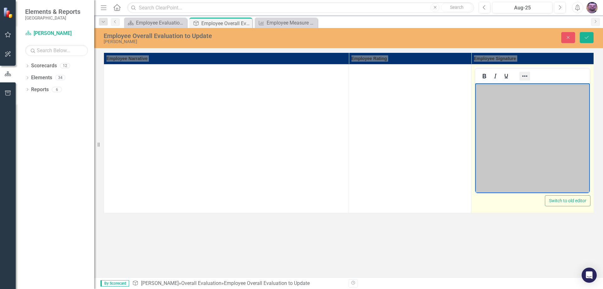
click at [528, 78] on icon "Reveal or hide additional toolbar items" at bounding box center [525, 76] width 8 height 8
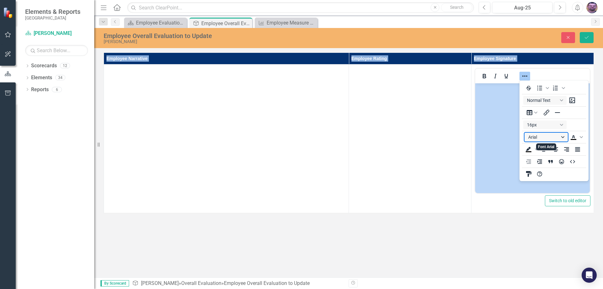
click at [566, 136] on button "Arial" at bounding box center [545, 137] width 43 height 9
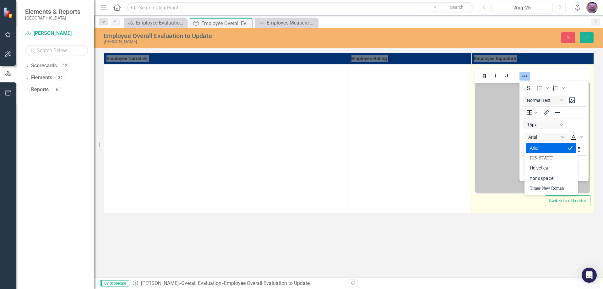
click at [507, 138] on body "Rich Text Area. Press ALT-0 for help." at bounding box center [532, 130] width 115 height 94
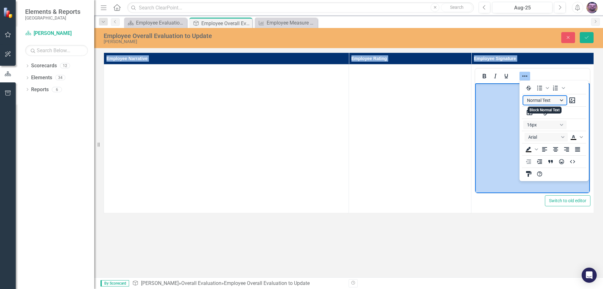
click at [561, 100] on button "Normal Text" at bounding box center [544, 100] width 43 height 9
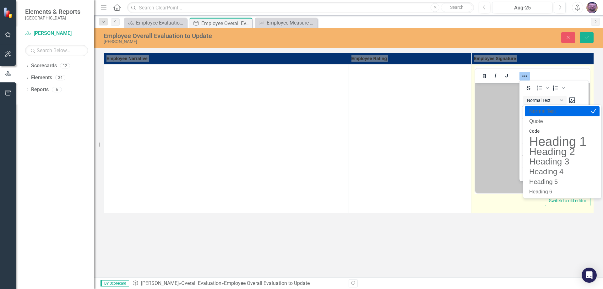
click at [507, 107] on body "Rich Text Area. Press ALT-0 for help." at bounding box center [532, 130] width 115 height 94
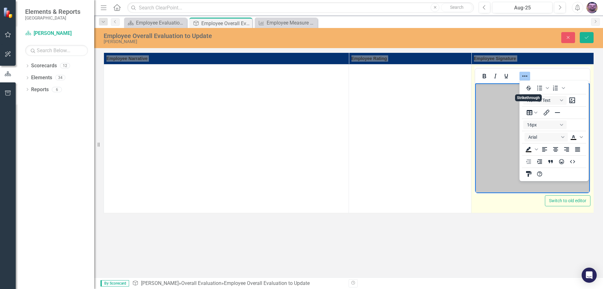
click at [505, 94] on body "Rich Text Area. Press ALT-0 for help." at bounding box center [532, 130] width 115 height 94
click at [505, 95] on body "Rich Text Area. Press ALT-0 for help." at bounding box center [532, 130] width 115 height 94
click at [526, 75] on icon "Reveal or hide additional toolbar items" at bounding box center [525, 76] width 8 height 8
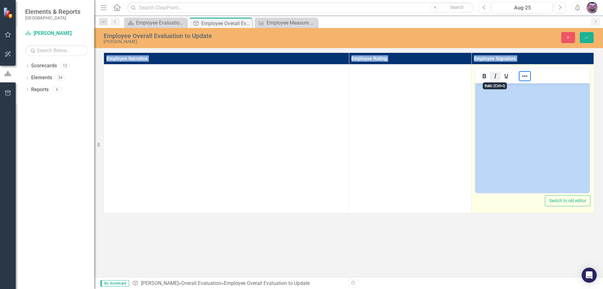
click at [498, 77] on icon "Italic" at bounding box center [495, 76] width 8 height 8
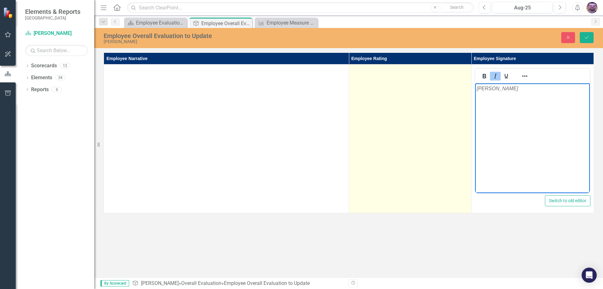
click at [429, 98] on td at bounding box center [410, 138] width 122 height 149
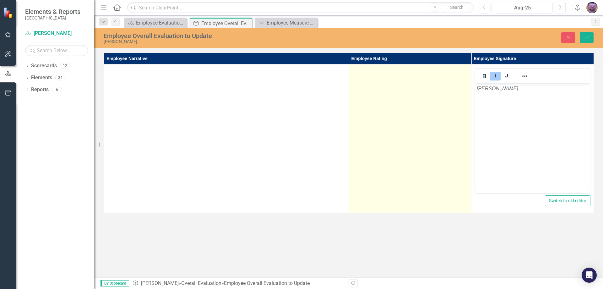
click at [403, 109] on td at bounding box center [410, 138] width 122 height 149
click at [427, 72] on div "Not Defined" at bounding box center [406, 71] width 100 height 7
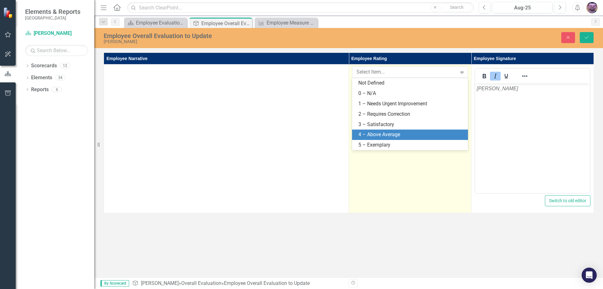
click at [374, 134] on div "4 – Above Average" at bounding box center [411, 134] width 106 height 7
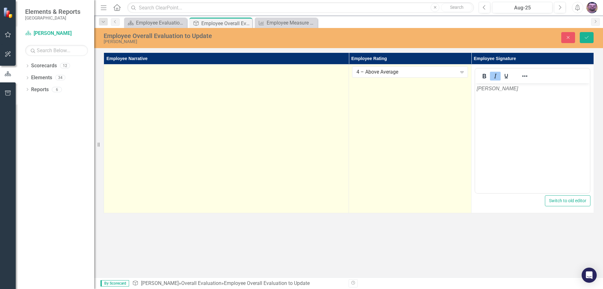
click at [236, 85] on td at bounding box center [226, 138] width 245 height 149
click at [152, 90] on td at bounding box center [226, 138] width 245 height 149
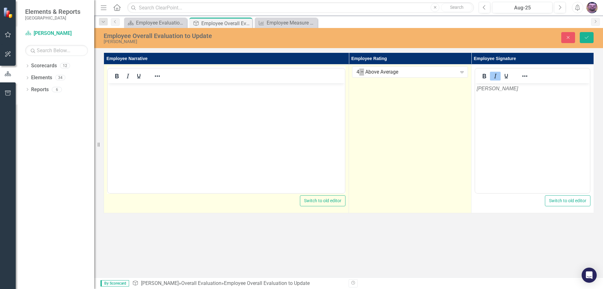
click at [137, 92] on body "Rich Text Area. Press ALT-0 for help." at bounding box center [226, 130] width 237 height 94
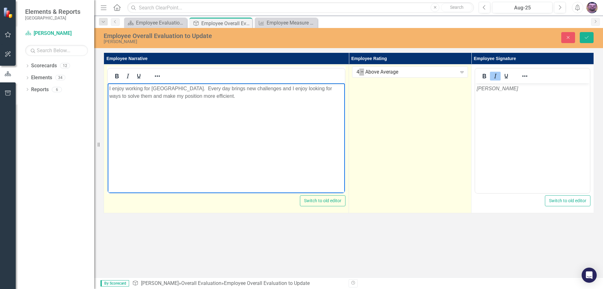
click at [198, 87] on p "I enjoy working for [GEOGRAPHIC_DATA]. Every day brings new challenges and I en…" at bounding box center [226, 92] width 234 height 15
click at [230, 97] on p "I enjoy working for [GEOGRAPHIC_DATA], every day brings new challenges and I en…" at bounding box center [226, 92] width 234 height 15
click at [219, 99] on p "I enjoy working for [GEOGRAPHIC_DATA], every day brings new challenges and I en…" at bounding box center [226, 92] width 234 height 15
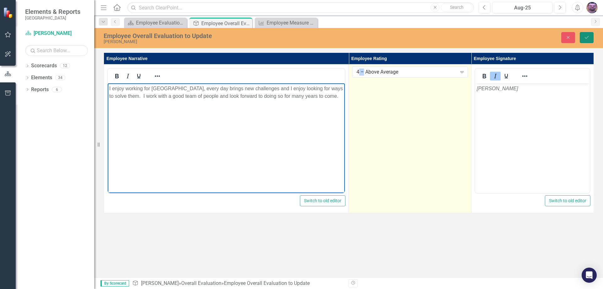
click at [588, 35] on icon "Save" at bounding box center [587, 37] width 6 height 4
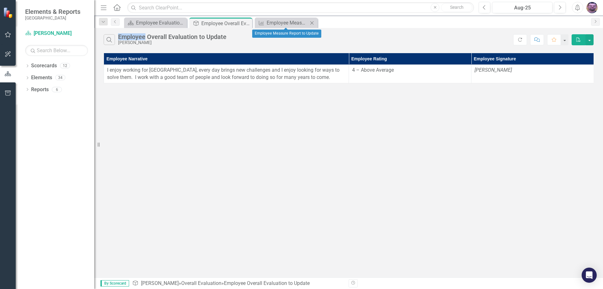
click at [310, 22] on icon "Close" at bounding box center [312, 22] width 6 height 5
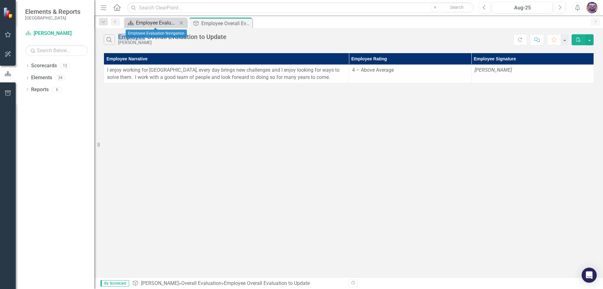
click at [159, 22] on div "Employee Evaluation Navigation" at bounding box center [156, 23] width 41 height 8
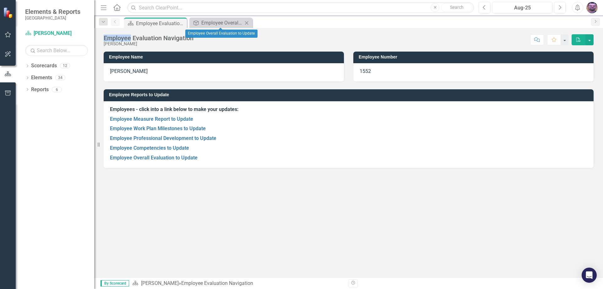
click at [247, 24] on icon "Close" at bounding box center [246, 22] width 6 height 5
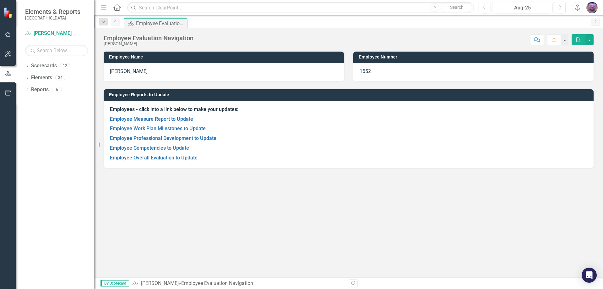
click at [229, 38] on div "Score: N/A Aug-25 Completed Comment Favorite PDF" at bounding box center [395, 39] width 397 height 11
